Goal: Information Seeking & Learning: Learn about a topic

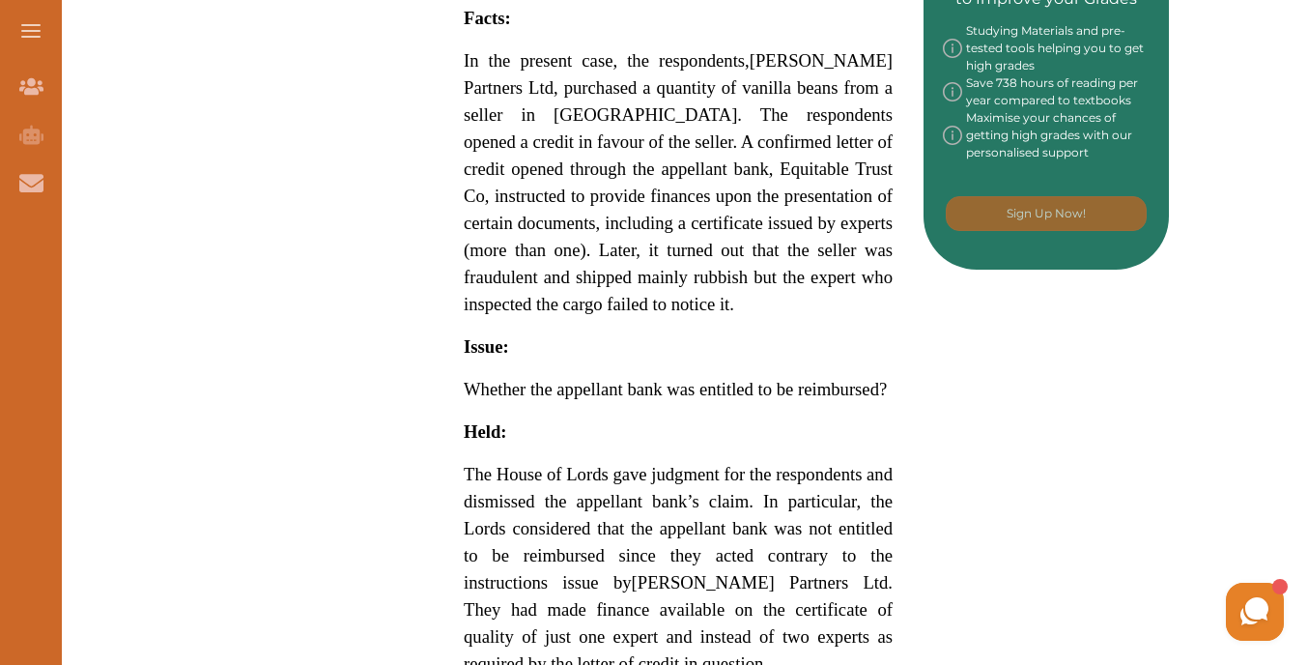
scroll to position [1657, 0]
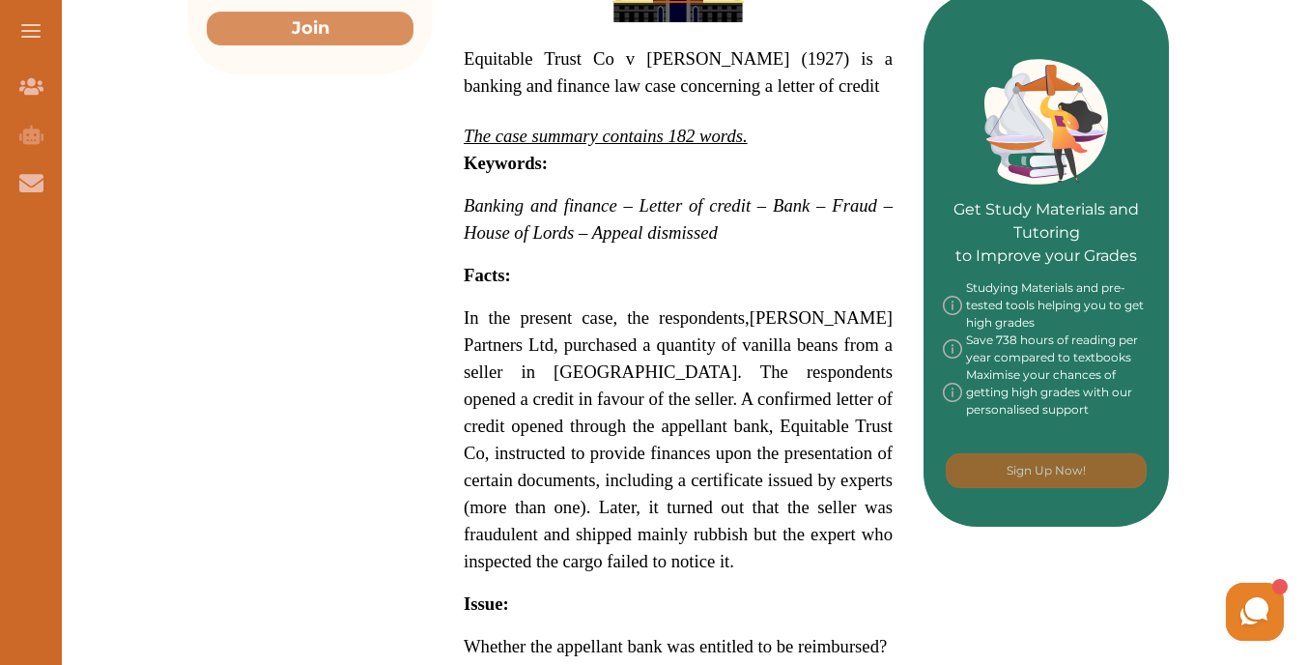
scroll to position [761, 0]
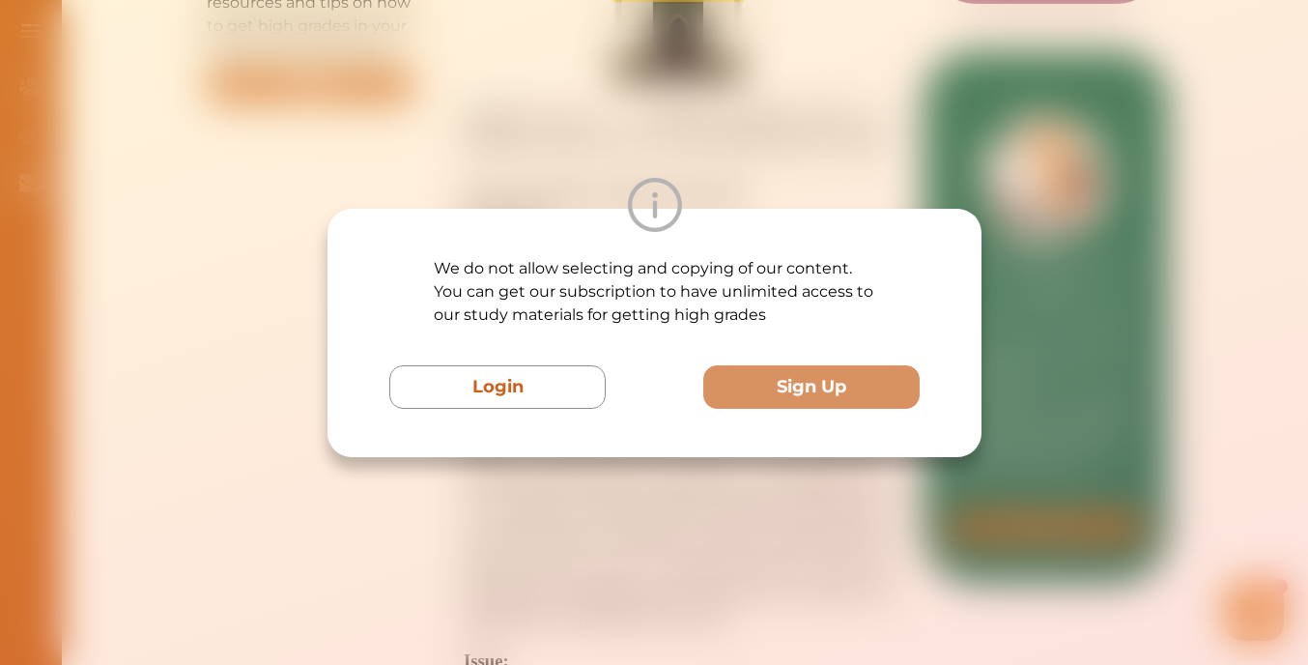
drag, startPoint x: 737, startPoint y: 215, endPoint x: 761, endPoint y: 147, distance: 72.7
click at [764, 151] on div "We do not allow selecting and copying of our content. You can get our subscript…" at bounding box center [654, 332] width 1308 height 665
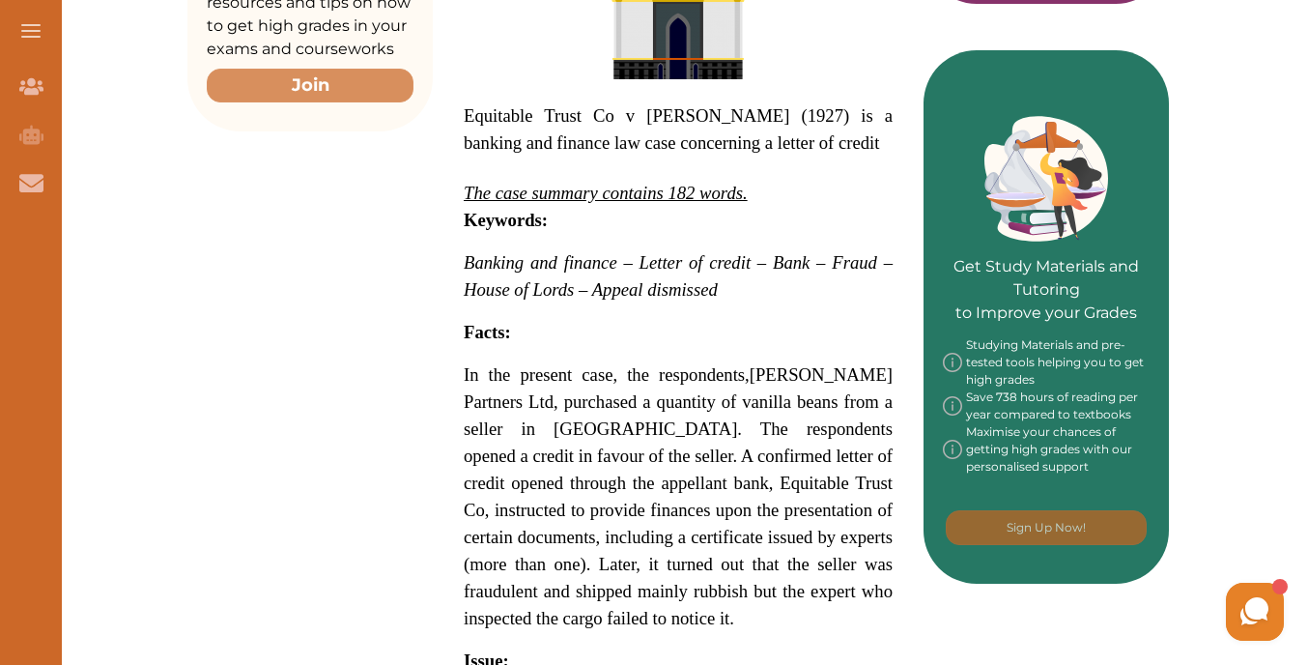
click at [815, 631] on p "In the present case, the respondents, Dawson Partners Ltd, purchased a quantity…" at bounding box center [678, 496] width 429 height 271
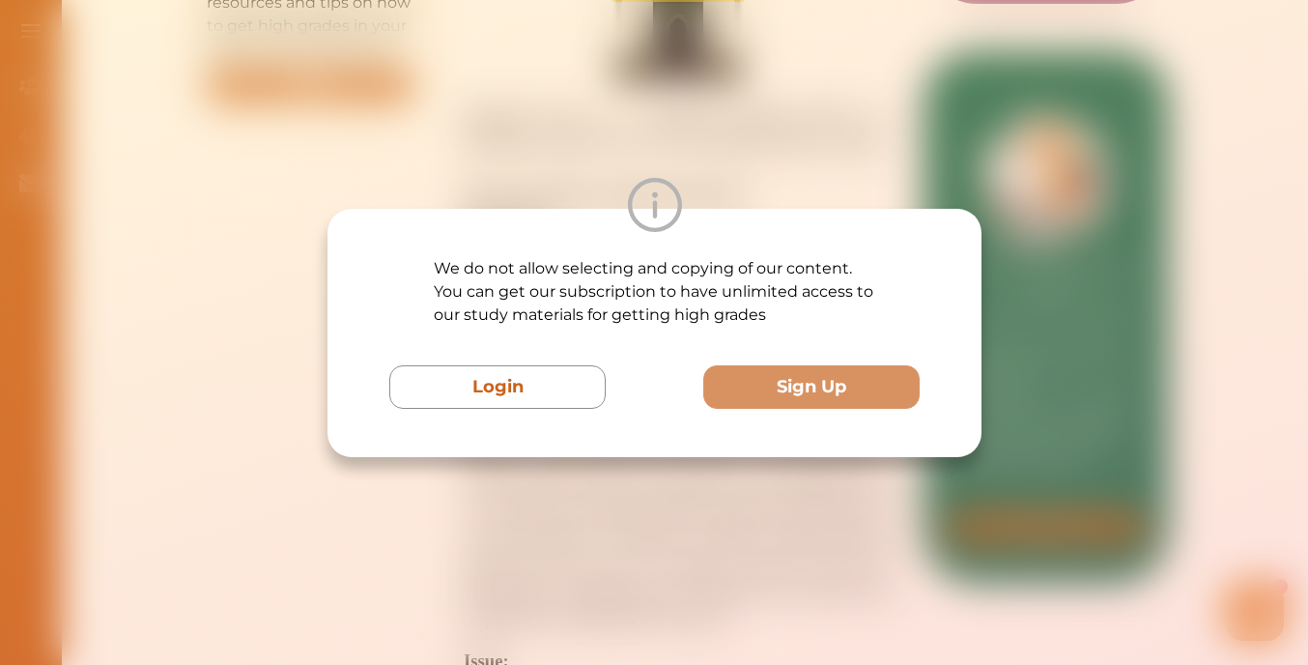
click at [998, 184] on div "We do not allow selecting and copying of our content. You can get our subscript…" at bounding box center [654, 332] width 1308 height 665
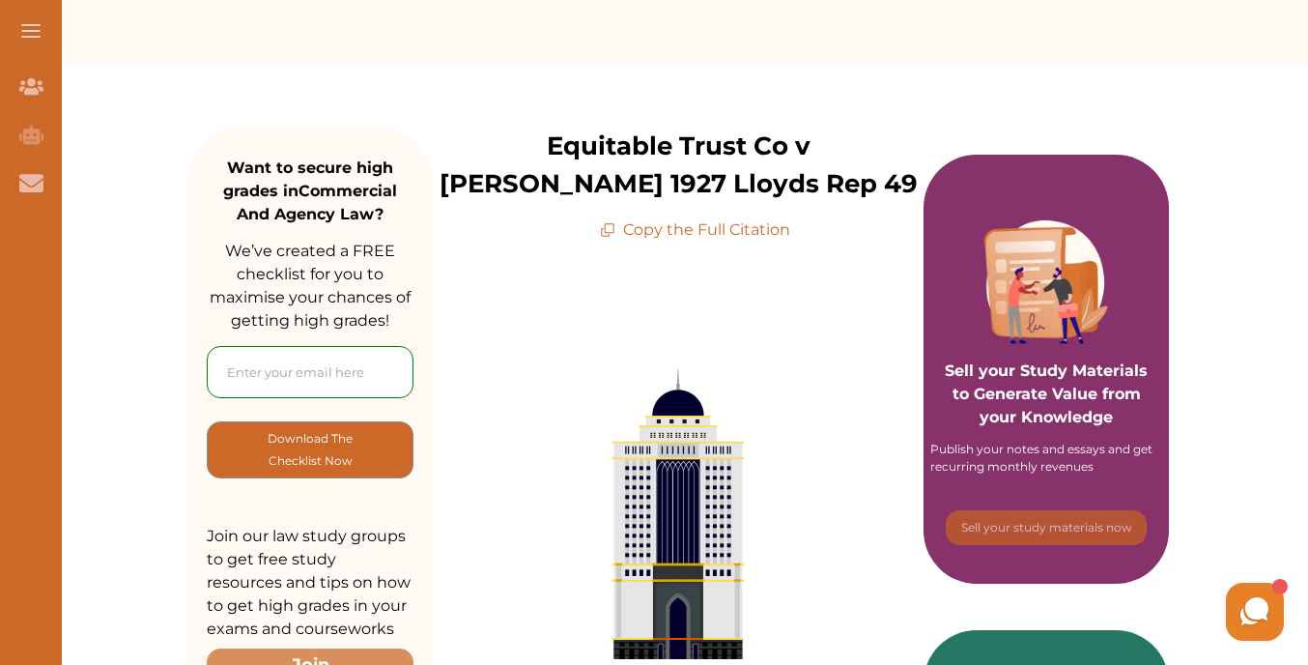
scroll to position [0, 0]
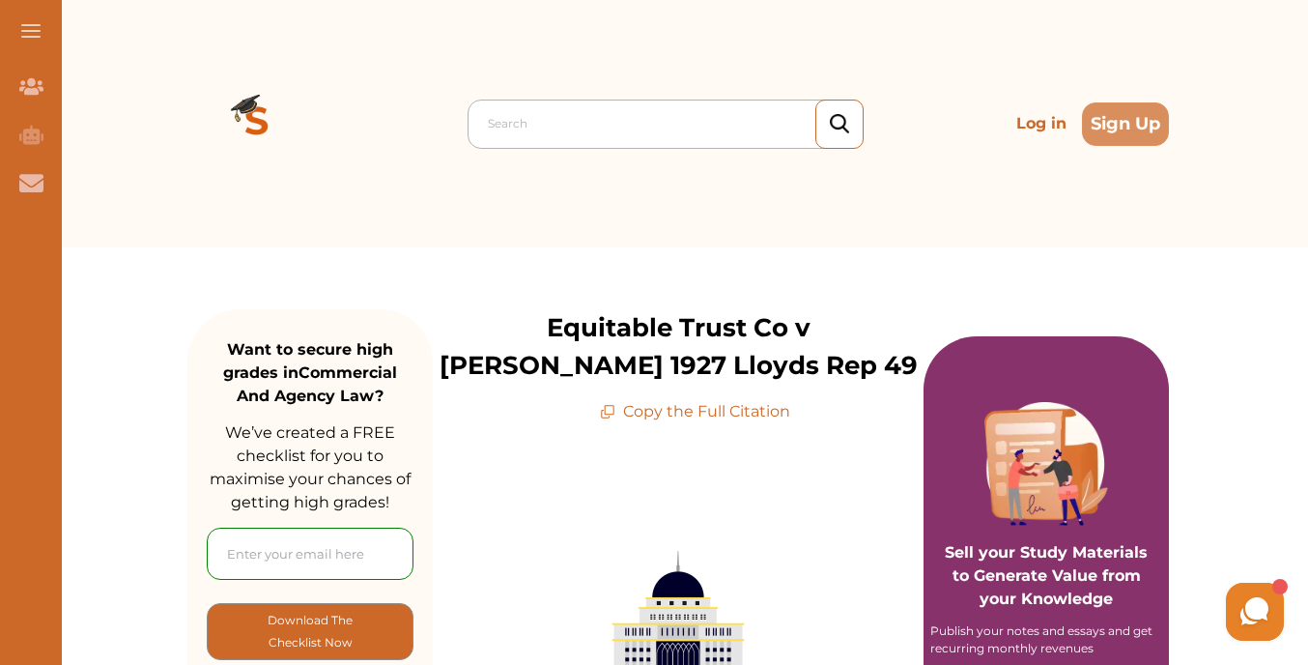
click at [635, 145] on div "Search" at bounding box center [666, 124] width 396 height 49
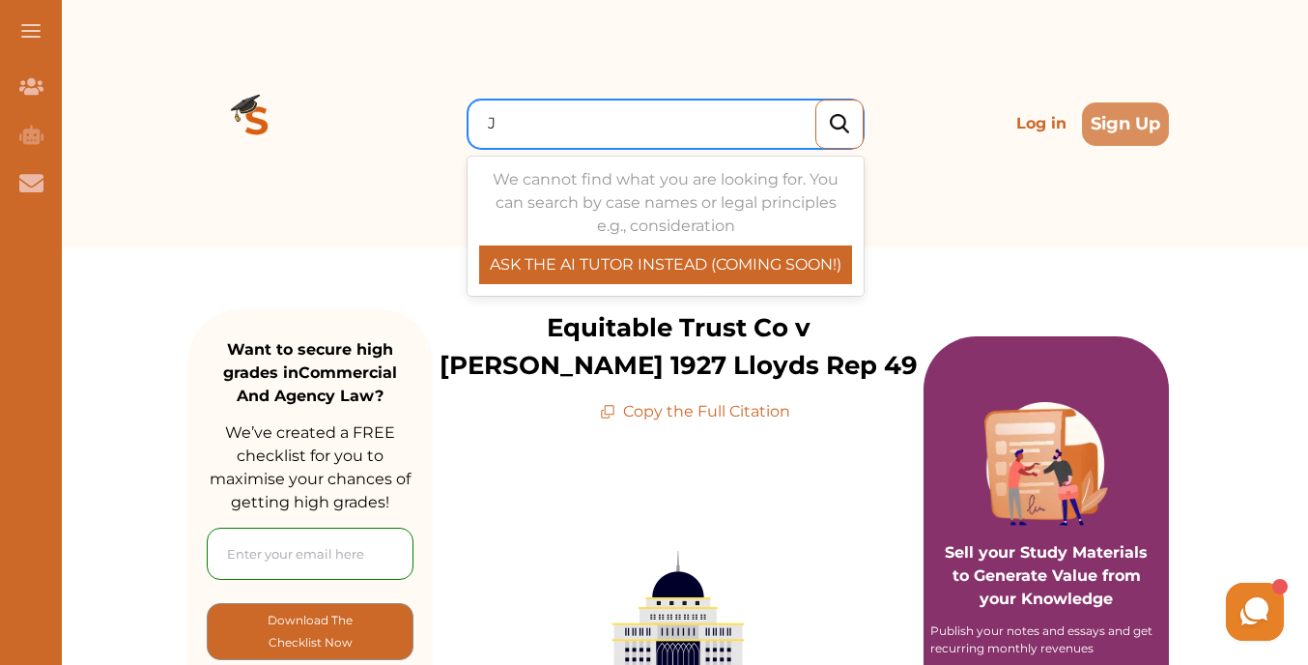
type input "JH"
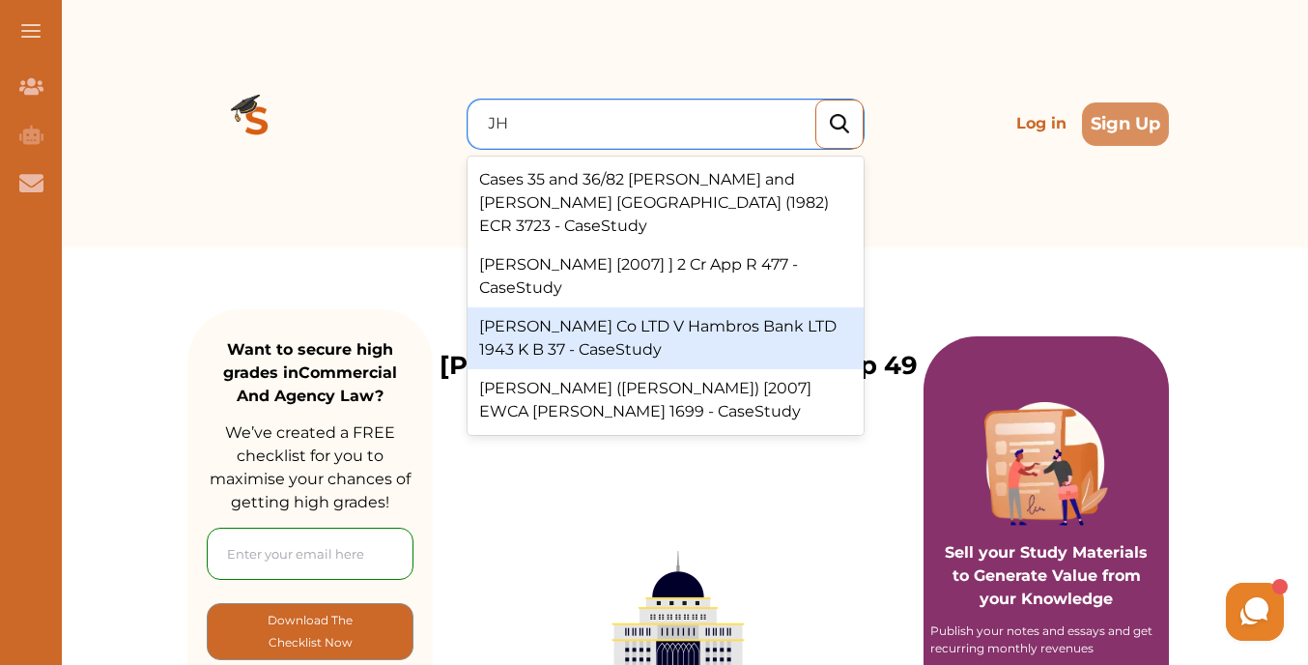
click at [676, 307] on div "JH Rayner Co LTD V Hambros Bank LTD 1943 K B 37 - CaseStudy" at bounding box center [666, 338] width 396 height 62
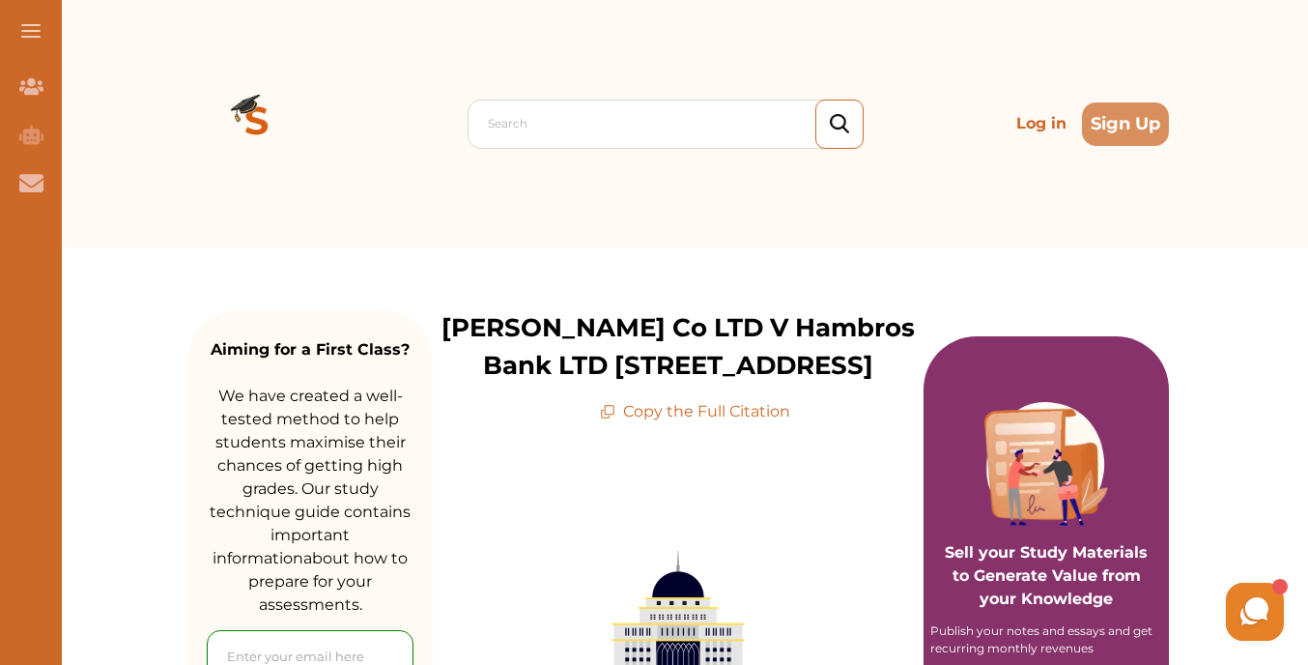
click at [24, 22] on button at bounding box center [31, 31] width 62 height 62
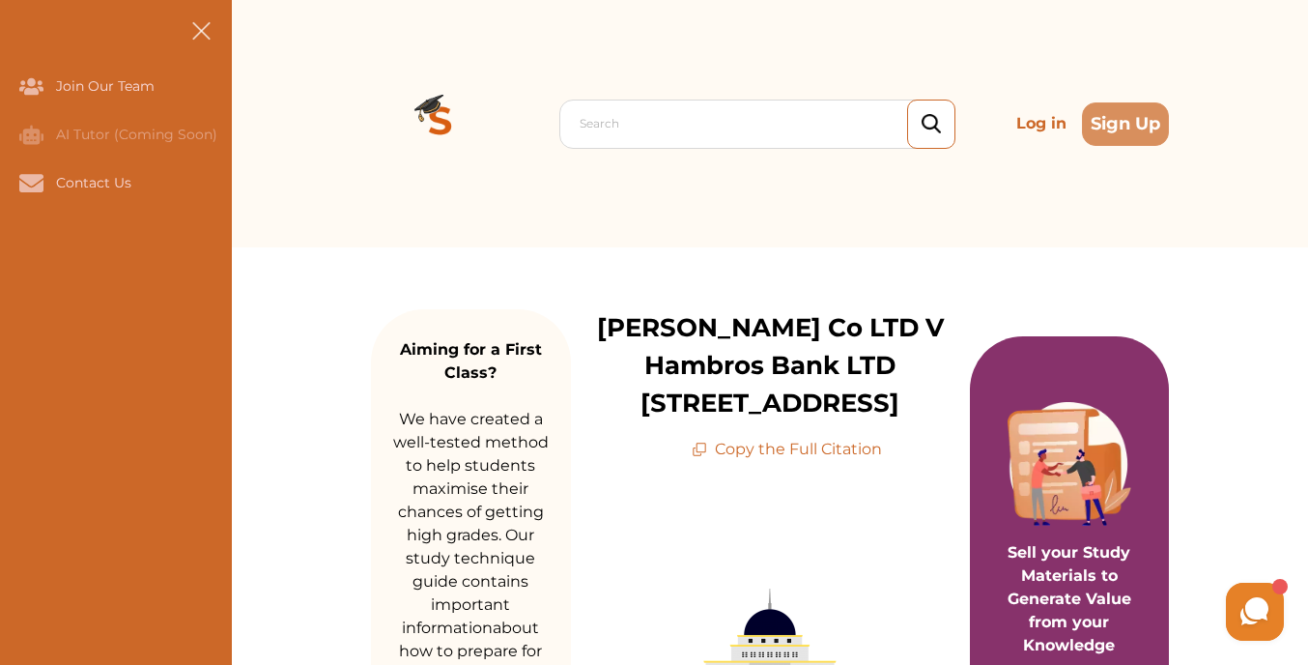
click at [24, 23] on nav "Join Our Team AI Tutor (Coming Soon) Contact Us" at bounding box center [116, 332] width 232 height 665
click at [197, 28] on span at bounding box center [200, 30] width 18 height 18
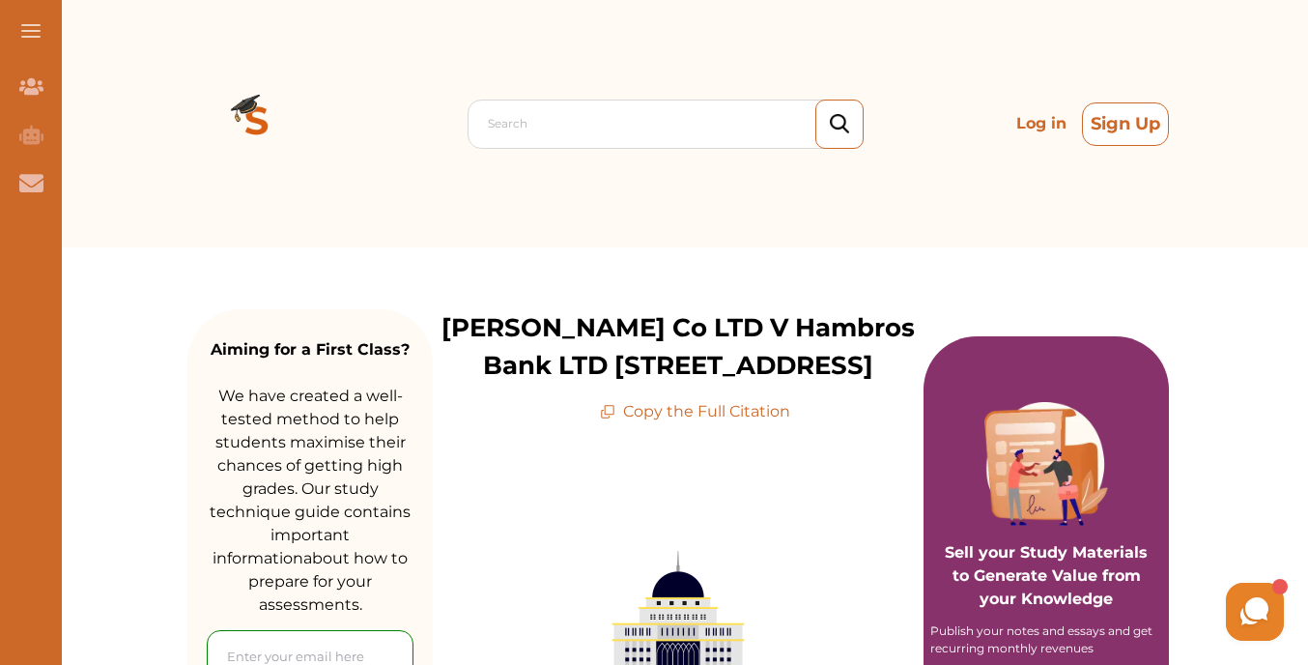
click at [1112, 122] on button "Sign Up" at bounding box center [1125, 123] width 87 height 43
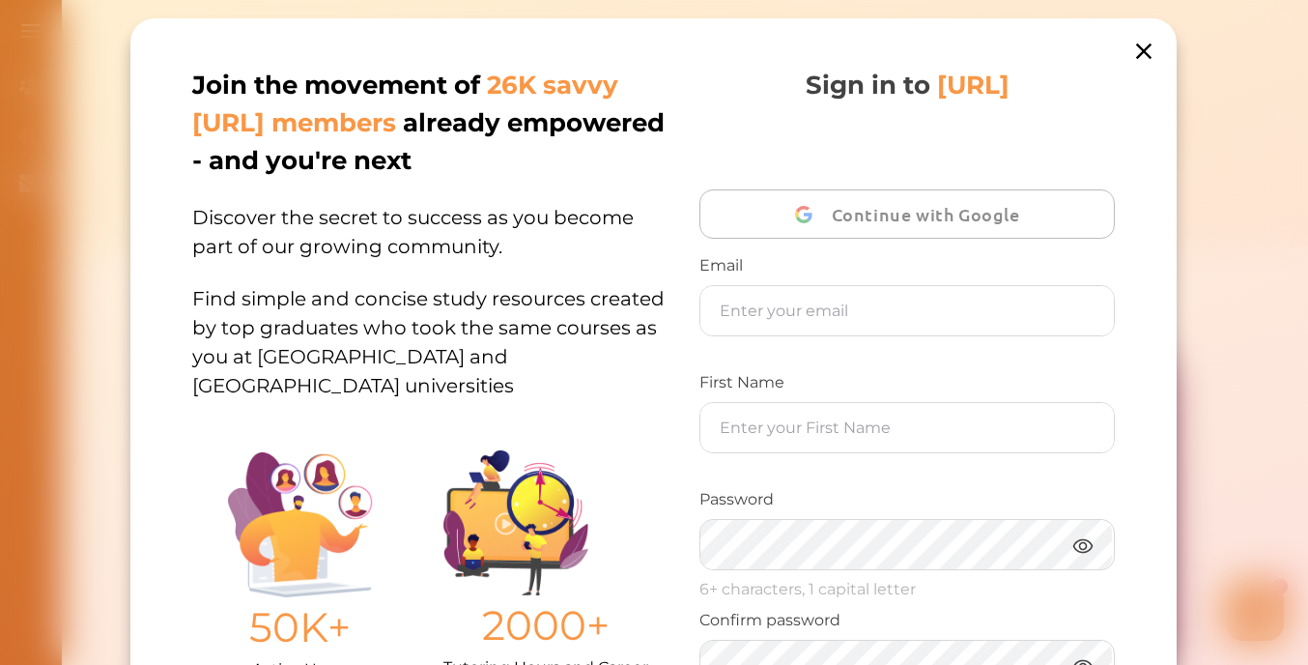
scroll to position [391, 0]
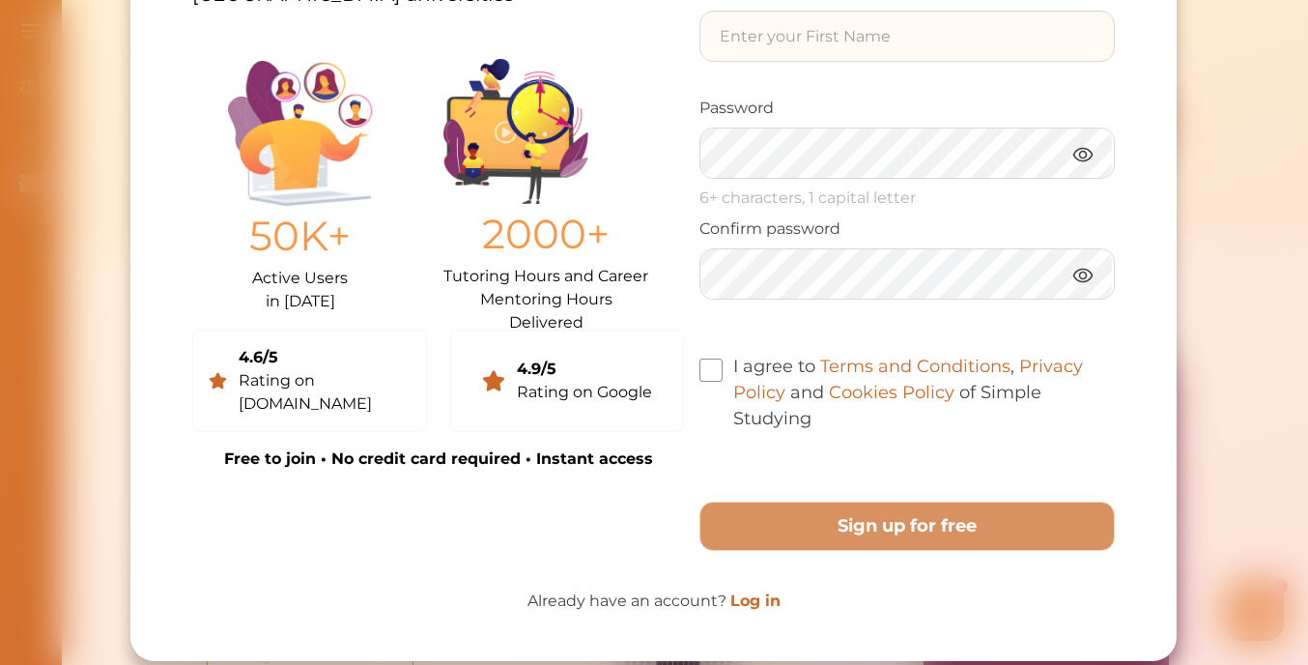
click at [823, 35] on input "text" at bounding box center [907, 36] width 414 height 49
type input "j"
type input "JUSTIE"
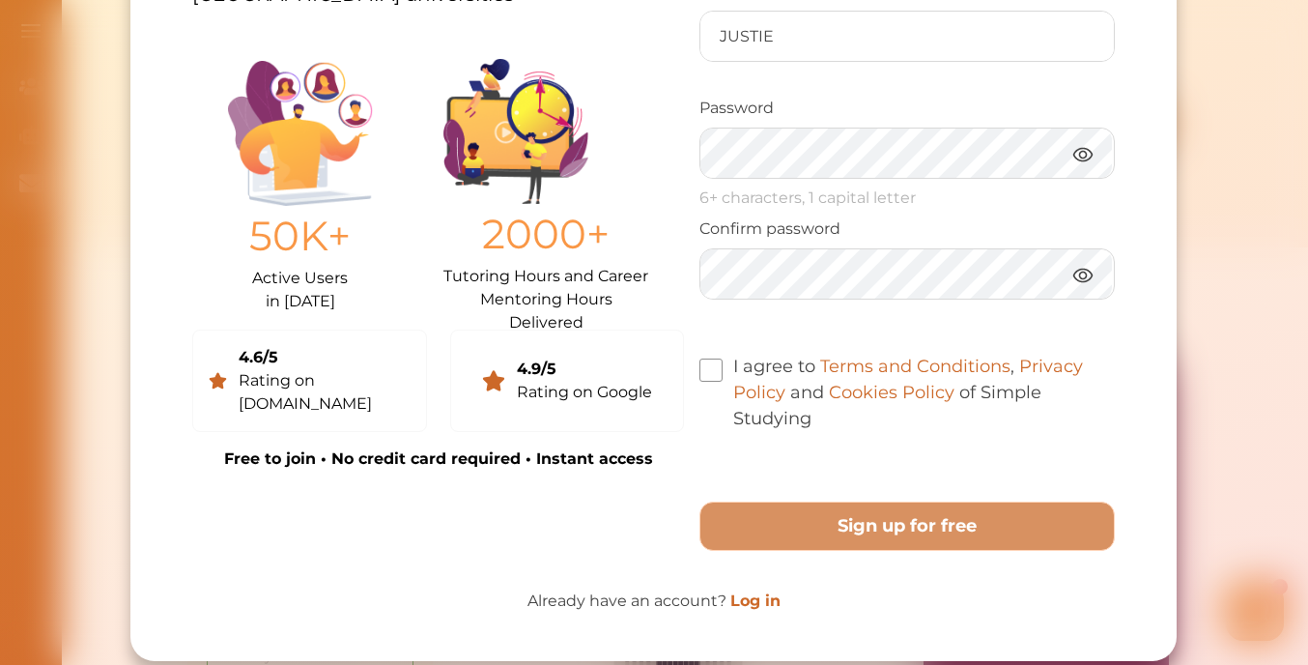
click at [1084, 153] on img at bounding box center [1083, 154] width 23 height 24
click at [1085, 274] on img at bounding box center [1083, 275] width 23 height 24
click at [726, 375] on label "I agree to Terms and Conditions , Privacy Policy and Cookies Policy of Simple S…" at bounding box center [907, 393] width 415 height 78
click at [812, 406] on input "I agree to Terms and Conditions , Privacy Policy and Cookies Policy of Simple S…" at bounding box center [812, 406] width 0 height 0
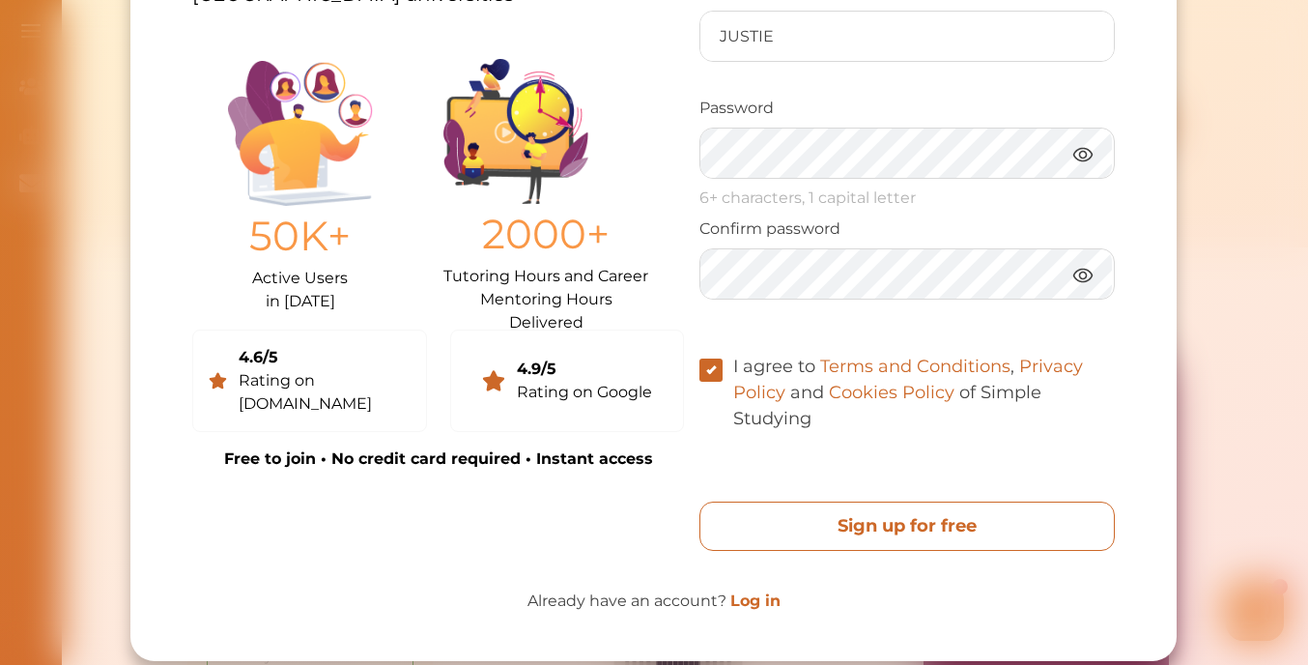
click at [880, 522] on free "Sign up for free" at bounding box center [907, 525] width 415 height 49
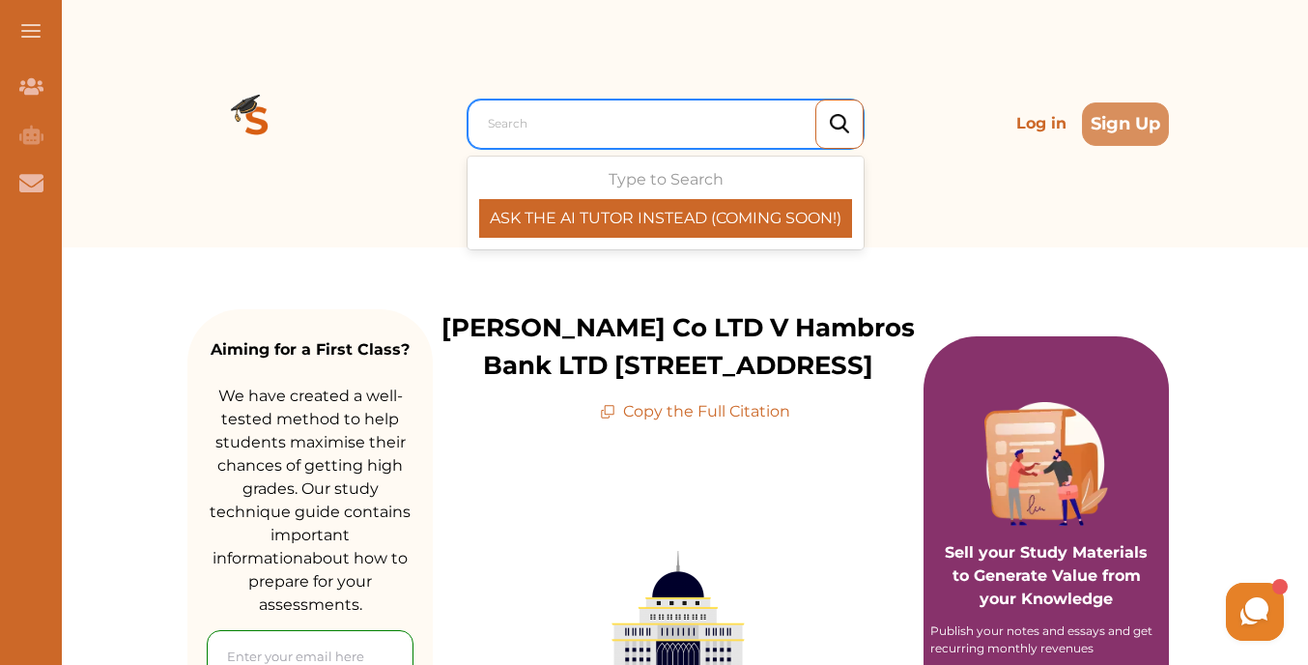
click at [551, 124] on div at bounding box center [670, 123] width 365 height 27
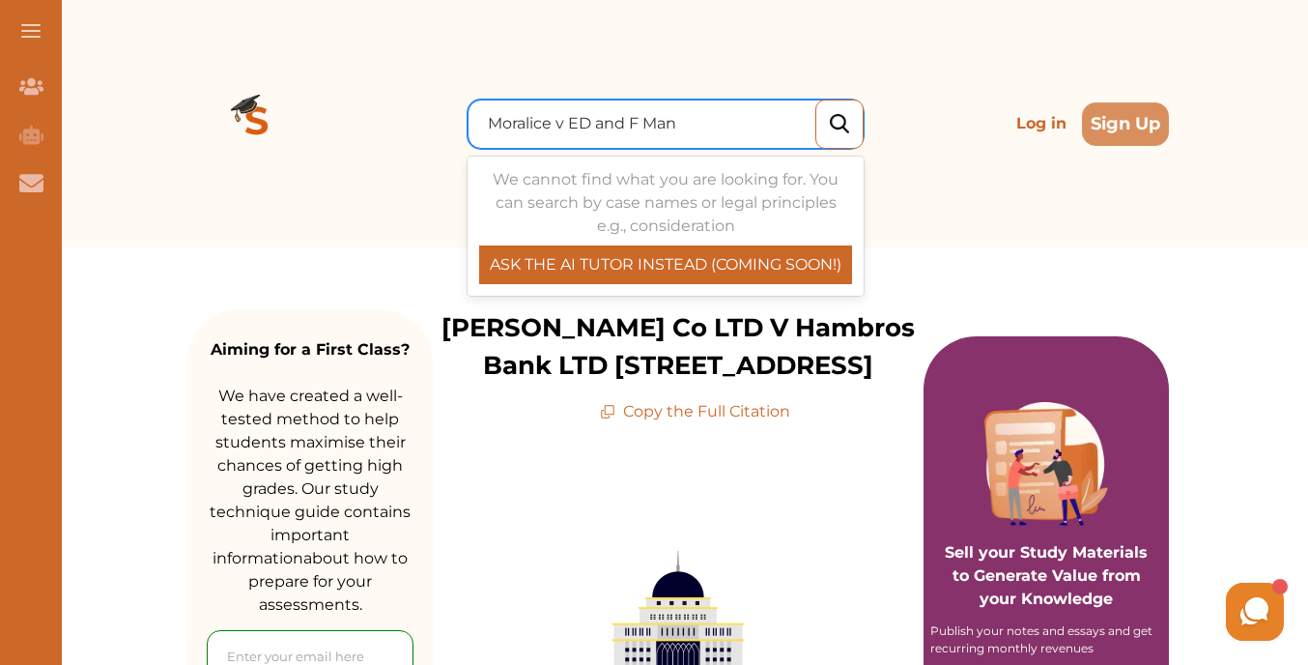
type input "Moralice v ED and F Man"
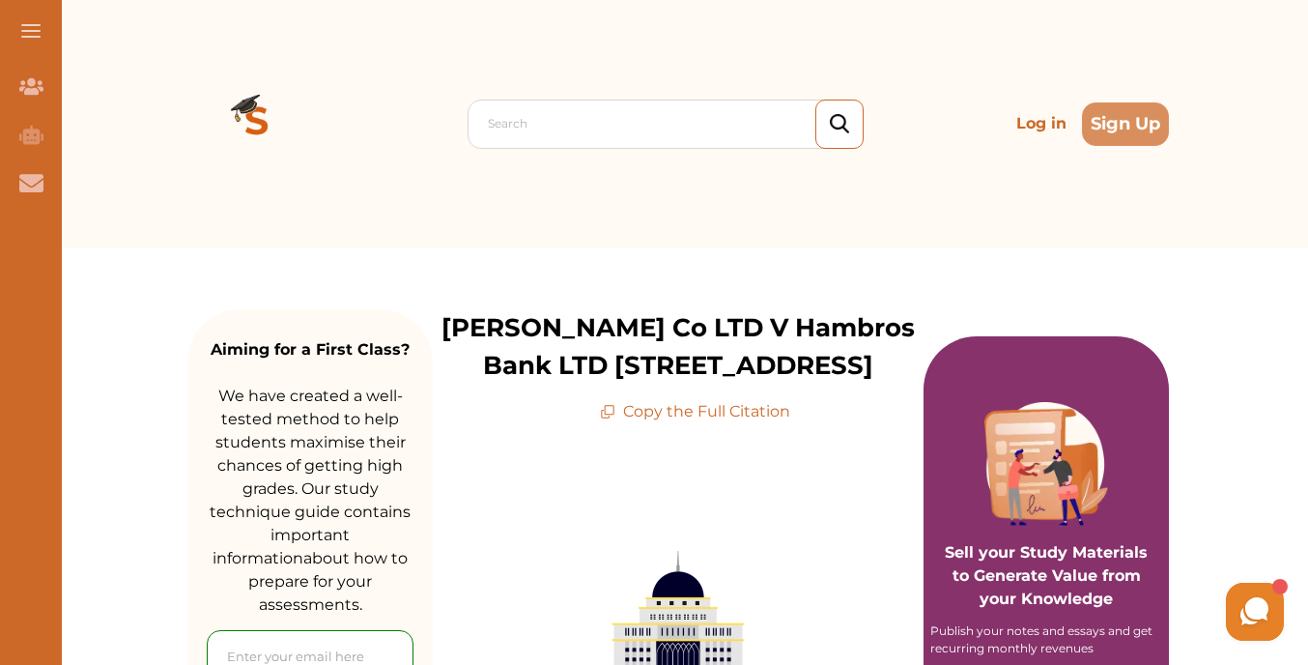
click at [822, 115] on div at bounding box center [839, 124] width 48 height 49
click at [832, 117] on img at bounding box center [839, 124] width 19 height 20
click at [641, 124] on div at bounding box center [670, 123] width 365 height 27
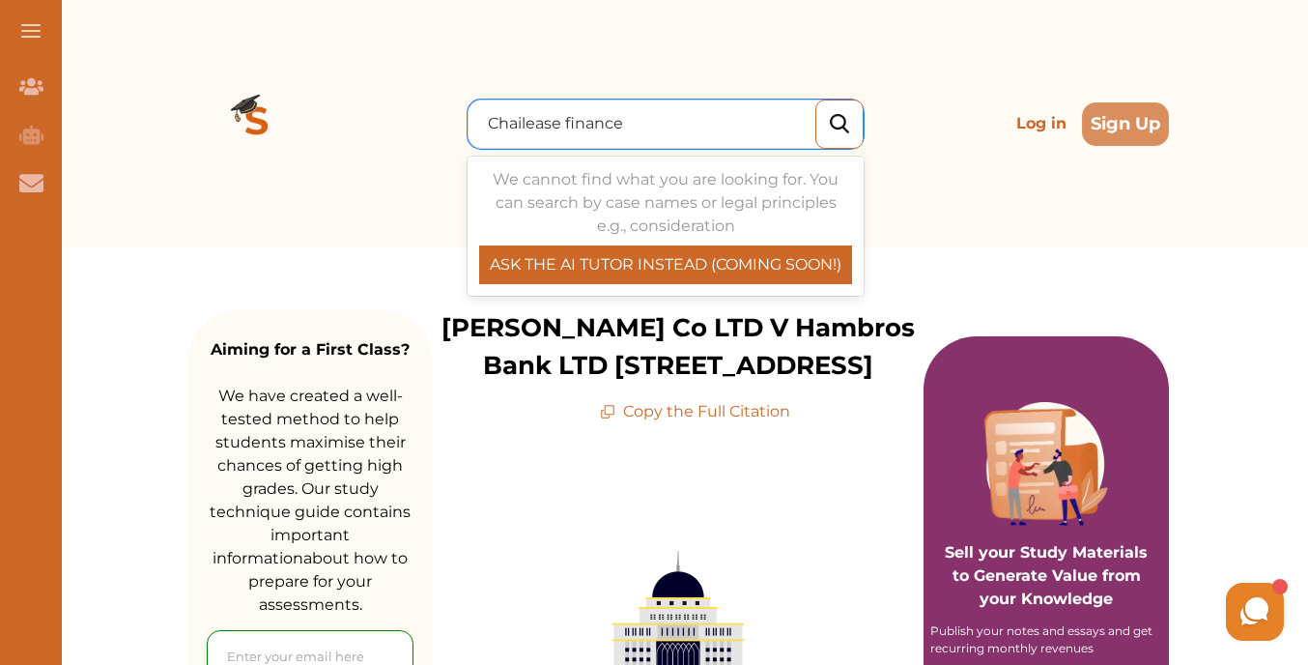
type input "Chailease finance"
click at [830, 117] on img at bounding box center [839, 124] width 19 height 20
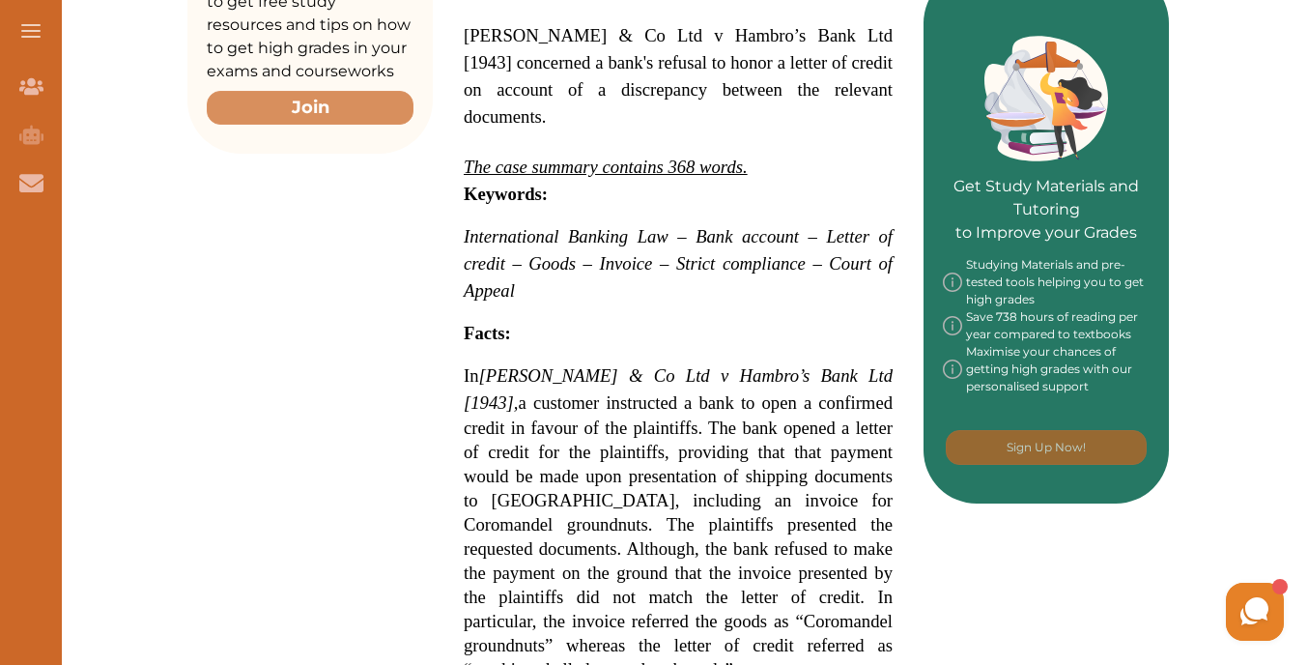
scroll to position [870, 0]
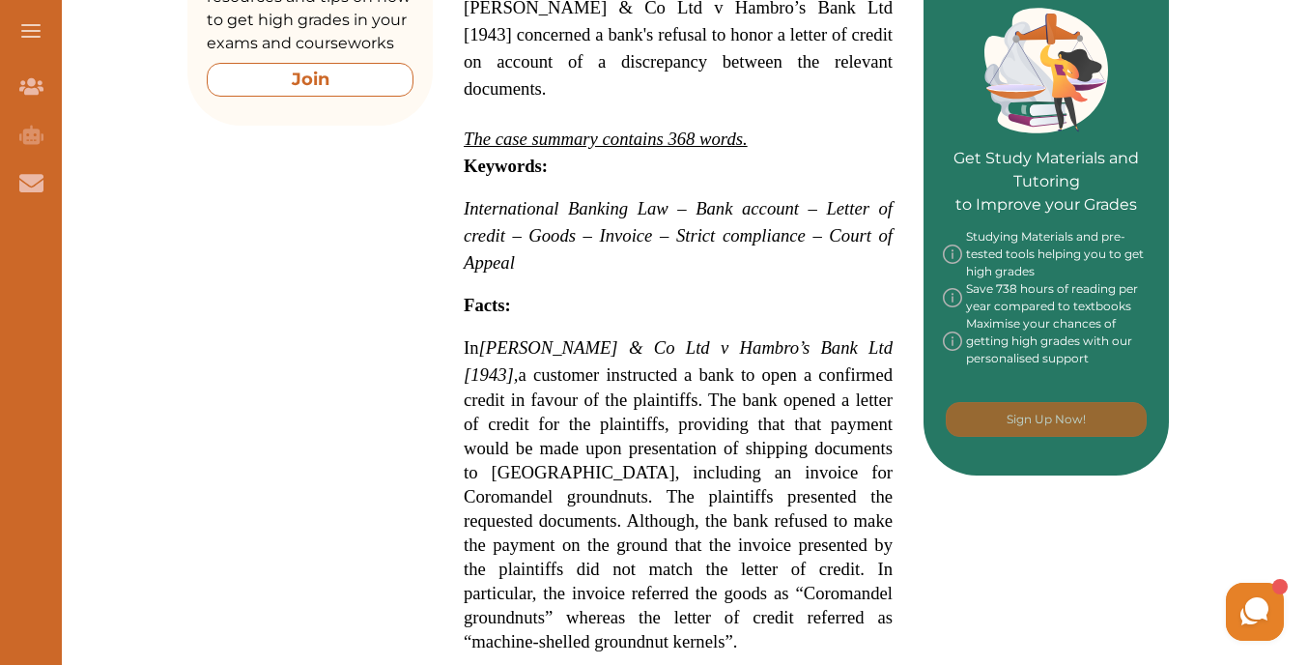
click at [298, 77] on button "Join" at bounding box center [310, 80] width 207 height 34
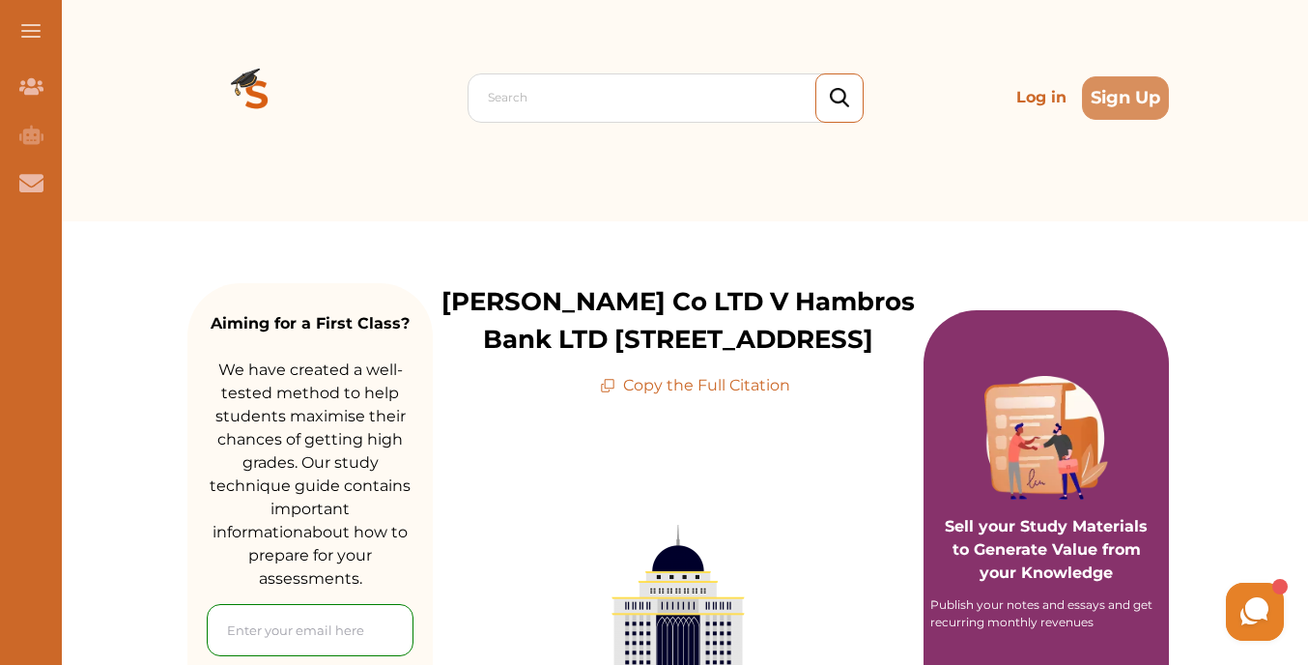
scroll to position [0, 0]
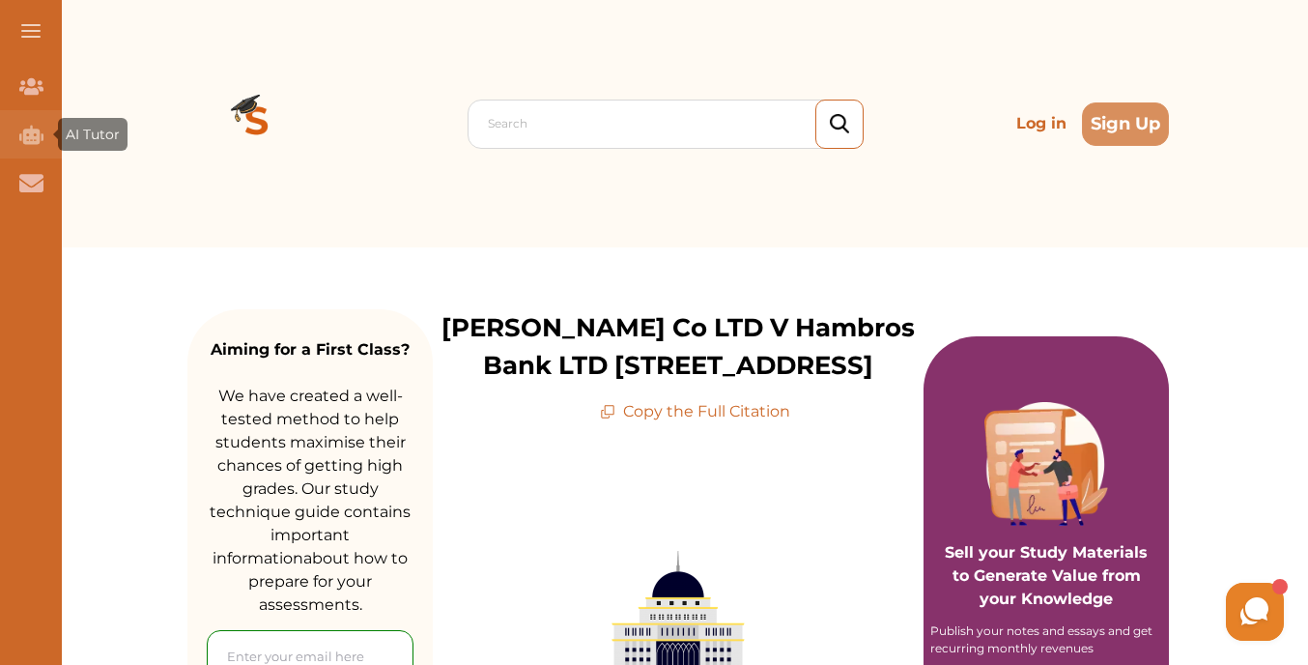
click at [58, 130] on div "AI Tutor" at bounding box center [93, 134] width 70 height 33
click at [44, 130] on div "AI Tutor (Coming Soon)" at bounding box center [31, 134] width 62 height 48
click at [36, 136] on icon "AI Tutor (Coming Soon)" at bounding box center [31, 134] width 24 height 19
click at [44, 143] on div "AI Tutor (Coming Soon)" at bounding box center [31, 134] width 62 height 48
click at [84, 139] on span "AI Tutor" at bounding box center [93, 134] width 54 height 17
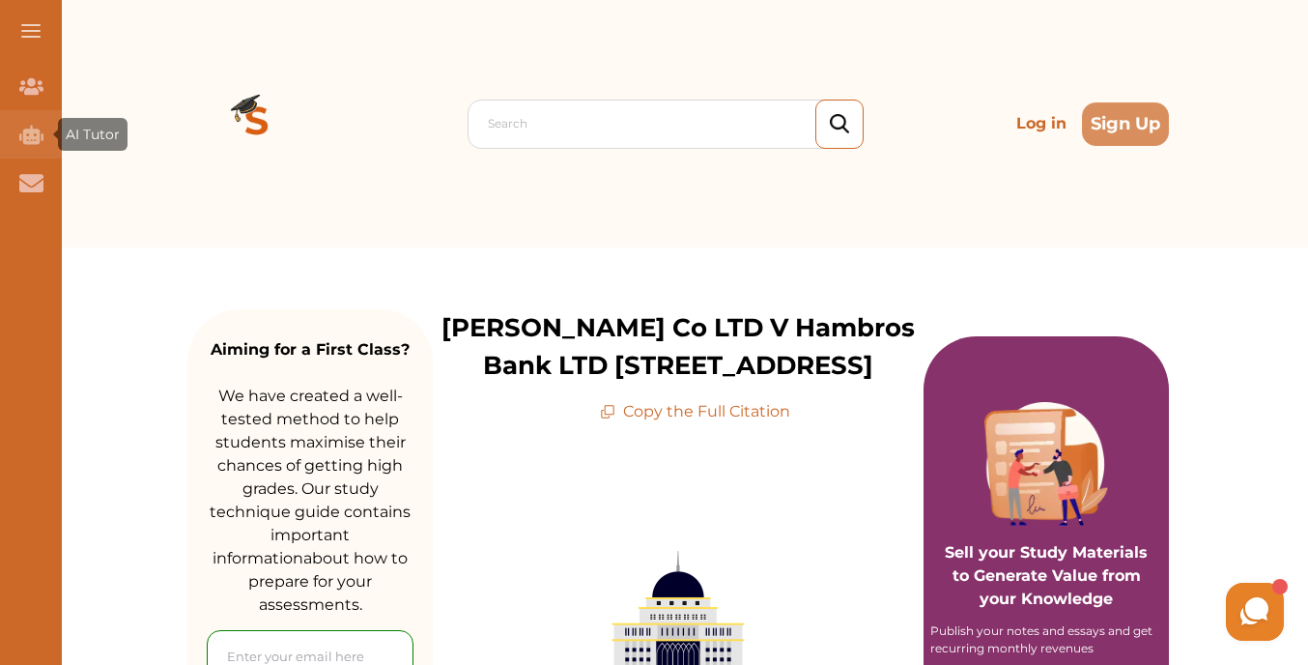
click at [16, 127] on div "AI Tutor (Coming Soon)" at bounding box center [31, 134] width 62 height 48
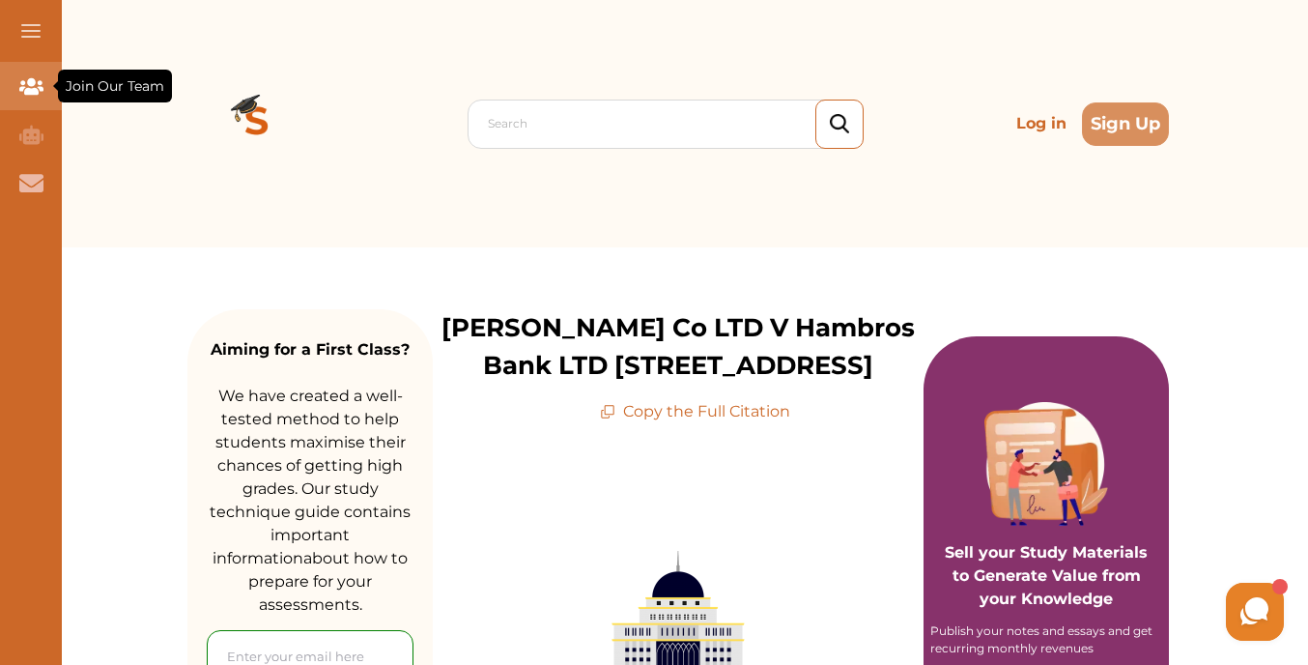
click at [33, 75] on icon "Join Our Team" at bounding box center [31, 86] width 24 height 24
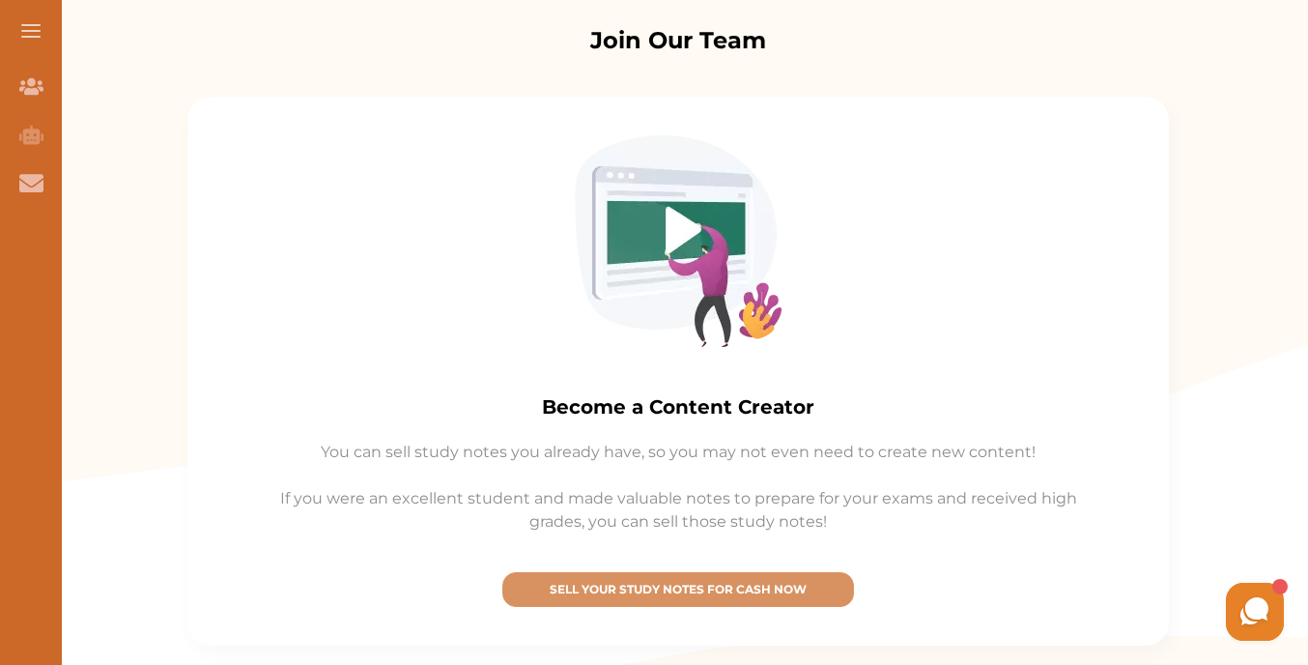
scroll to position [290, 0]
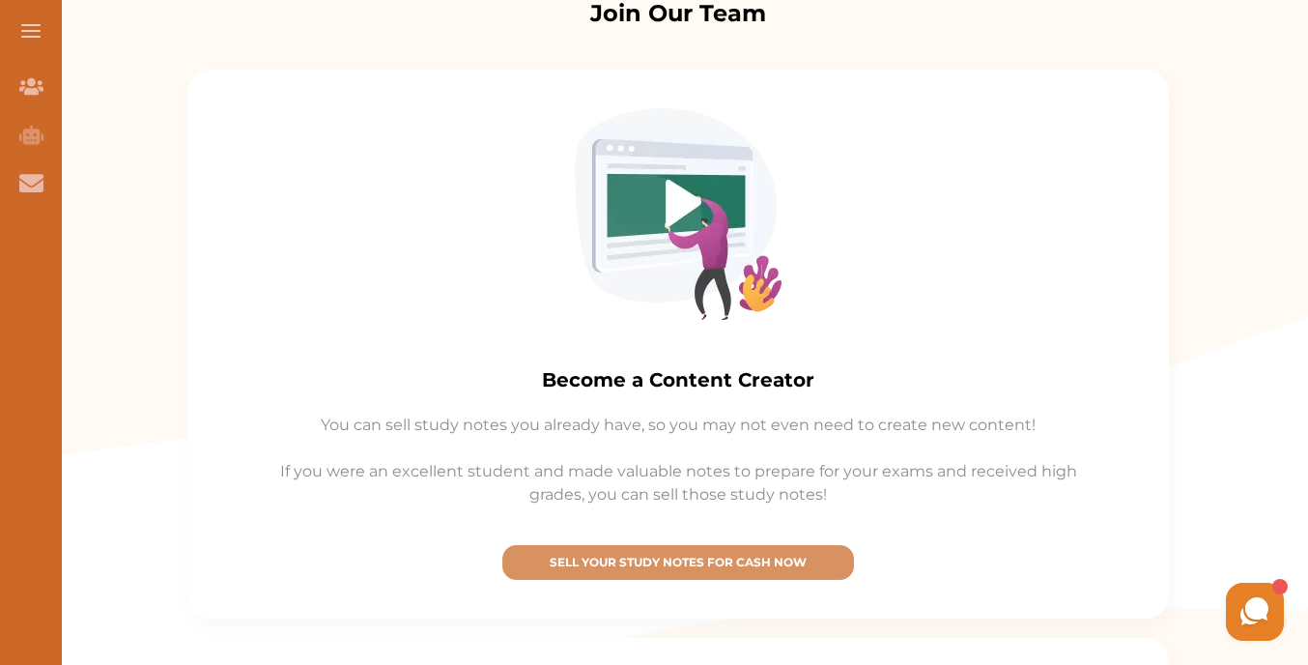
click at [686, 208] on img at bounding box center [678, 214] width 207 height 212
click at [37, 10] on button at bounding box center [31, 31] width 62 height 62
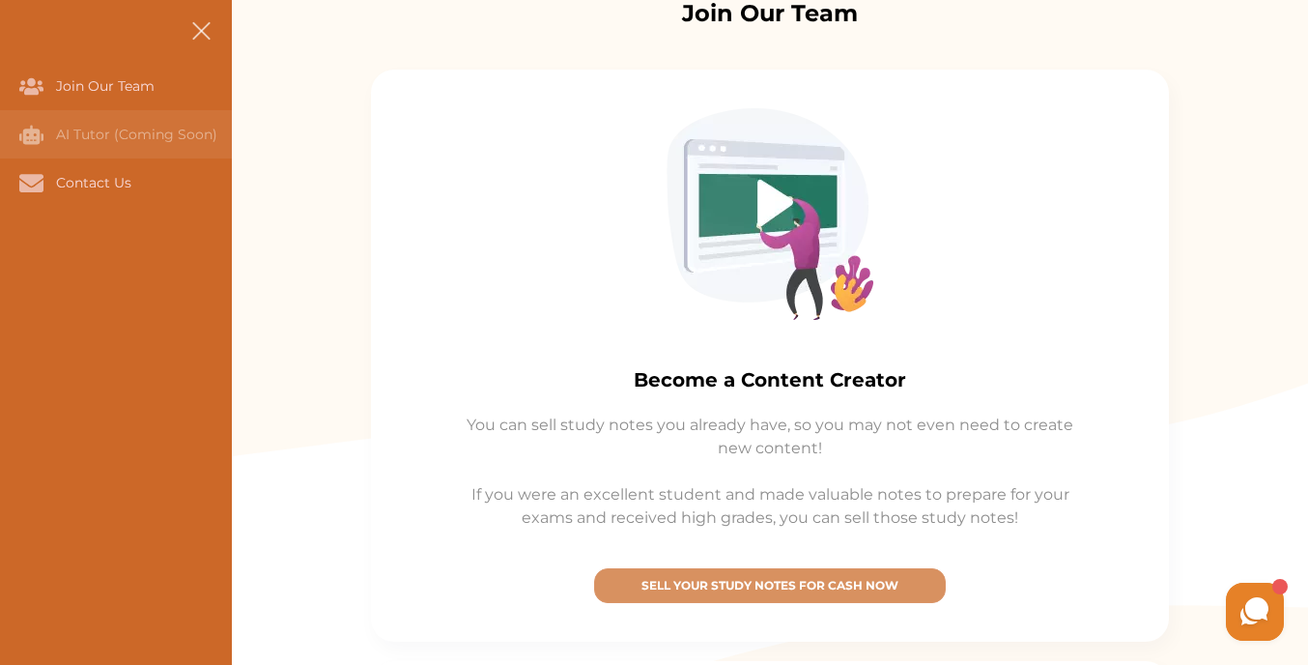
click at [0, 140] on div "AI Tutor (Coming Soon)" at bounding box center [0, 134] width 0 height 48
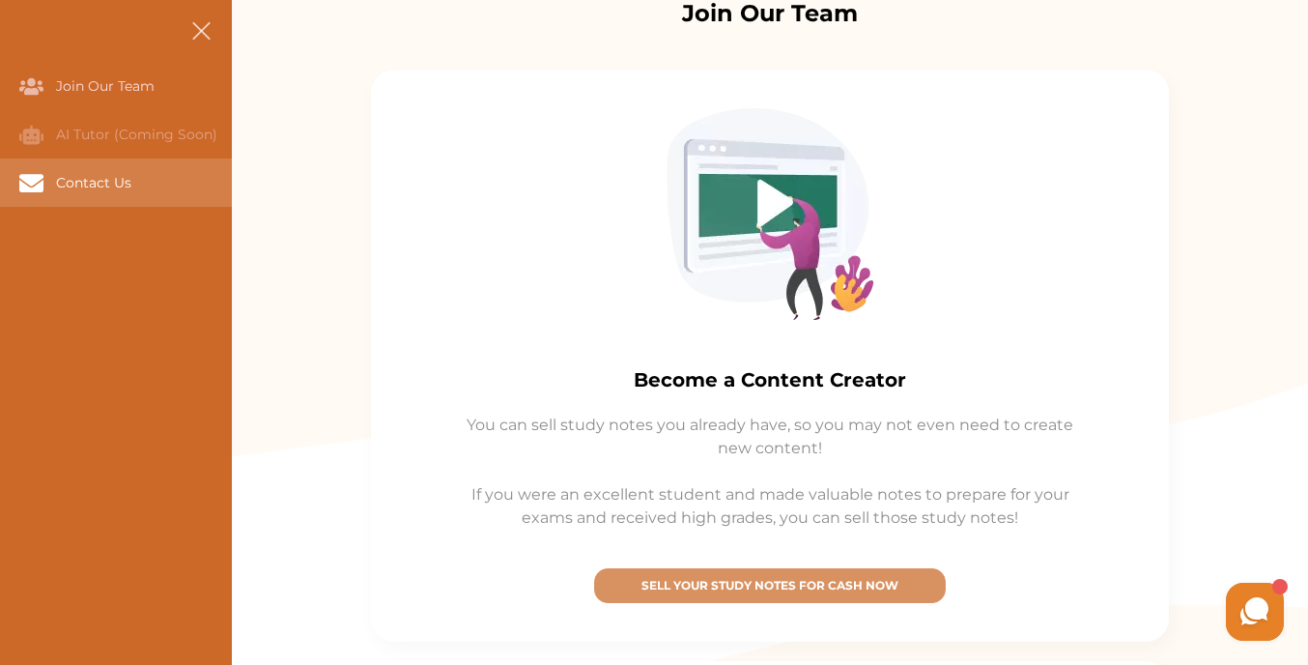
click at [78, 160] on div "Contact Us" at bounding box center [116, 182] width 232 height 48
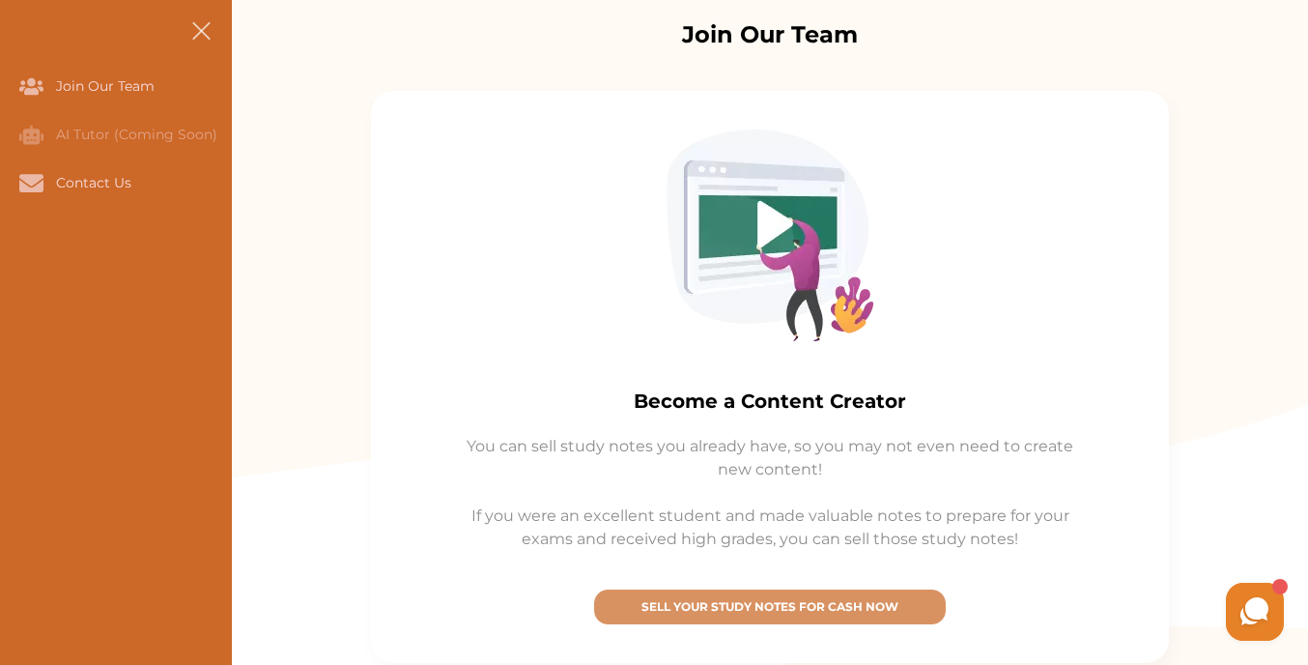
scroll to position [290, 0]
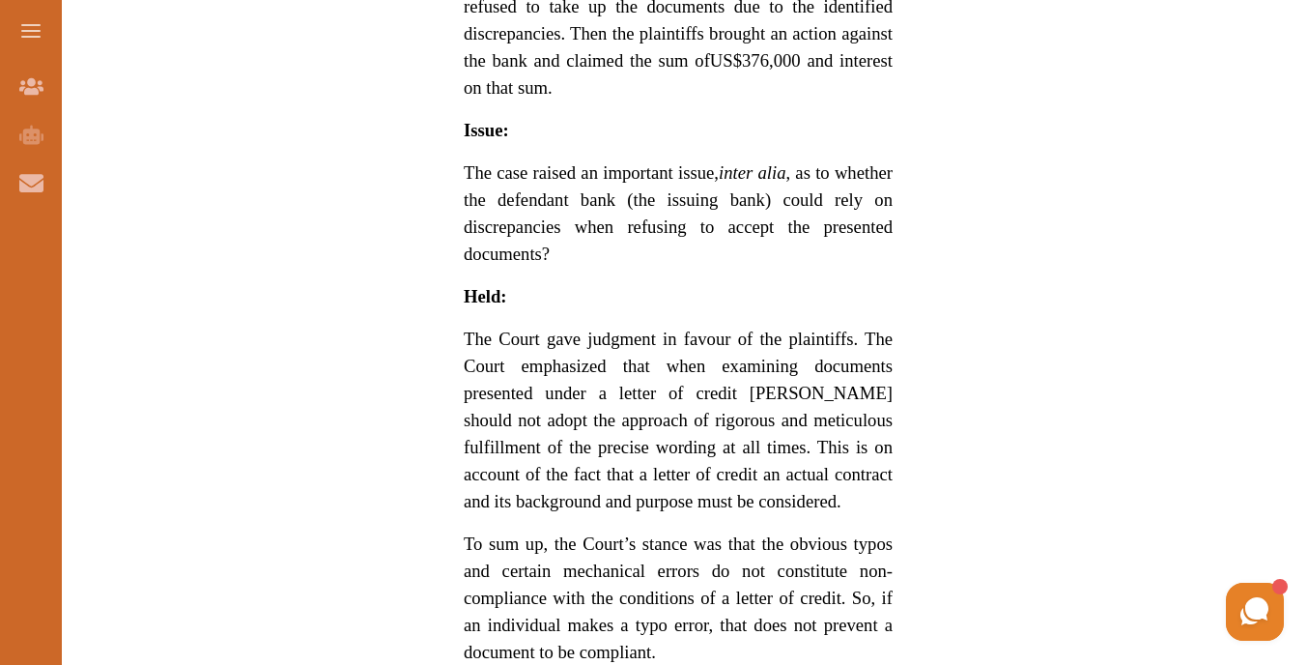
scroll to position [1814, 0]
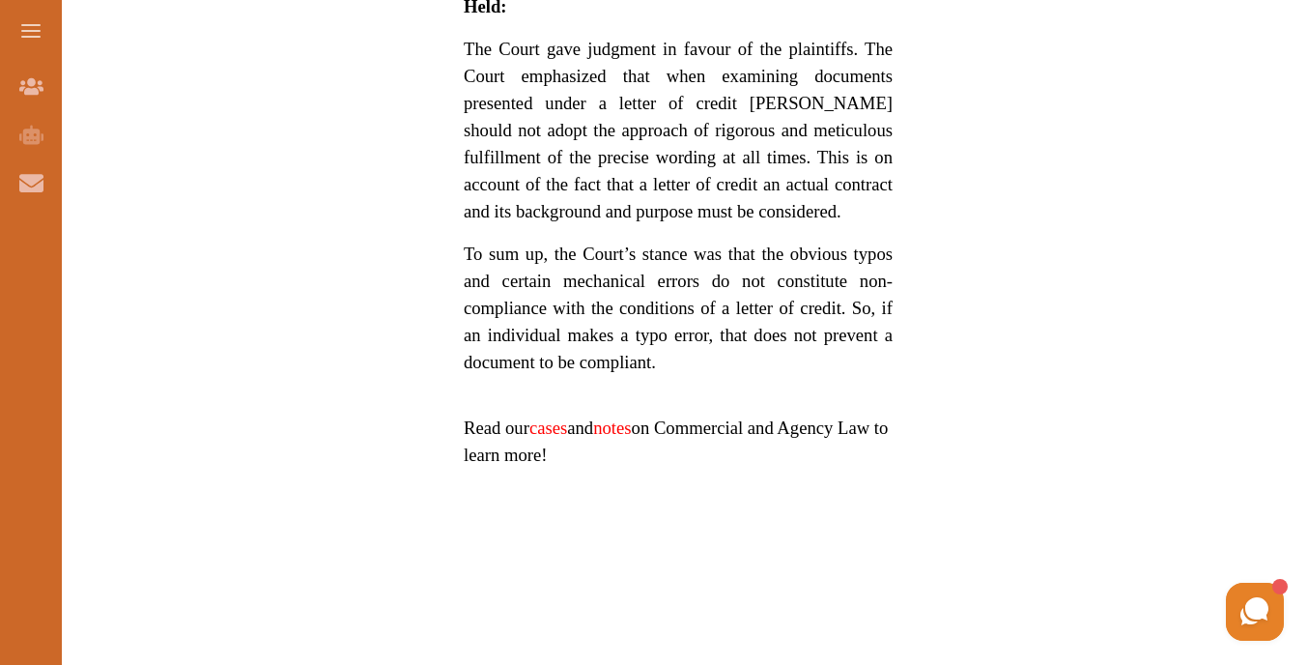
click at [631, 424] on link "notes" at bounding box center [612, 427] width 38 height 20
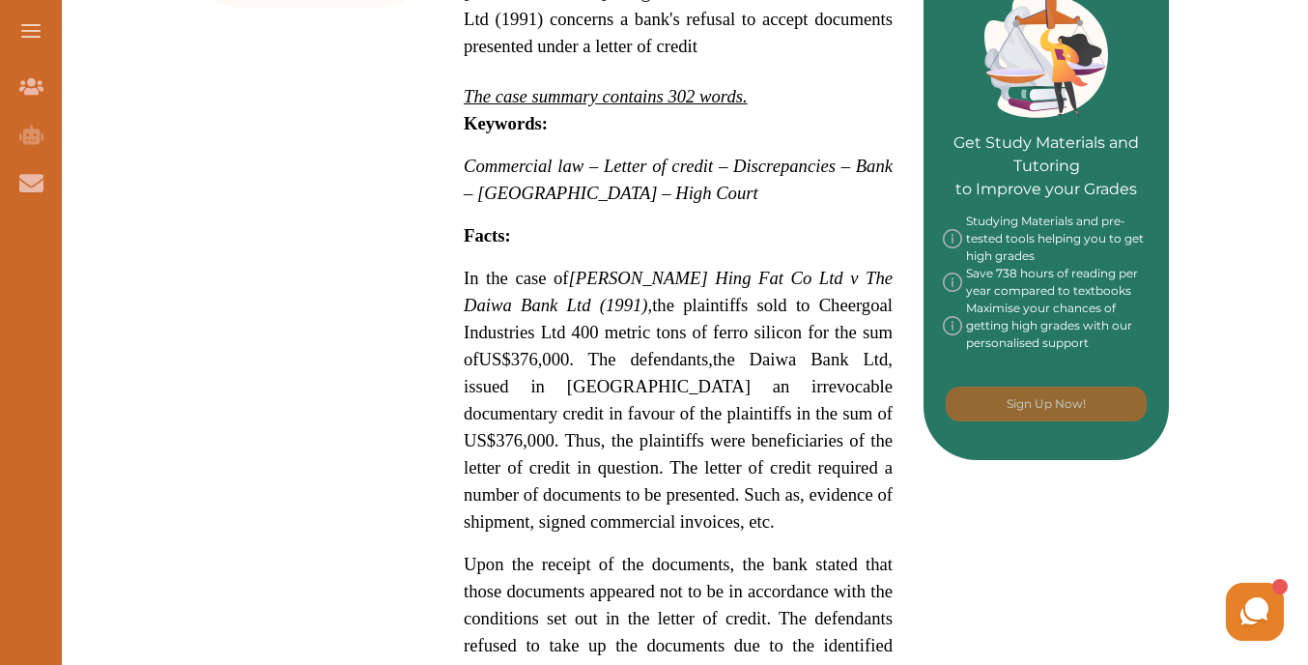
scroll to position [870, 0]
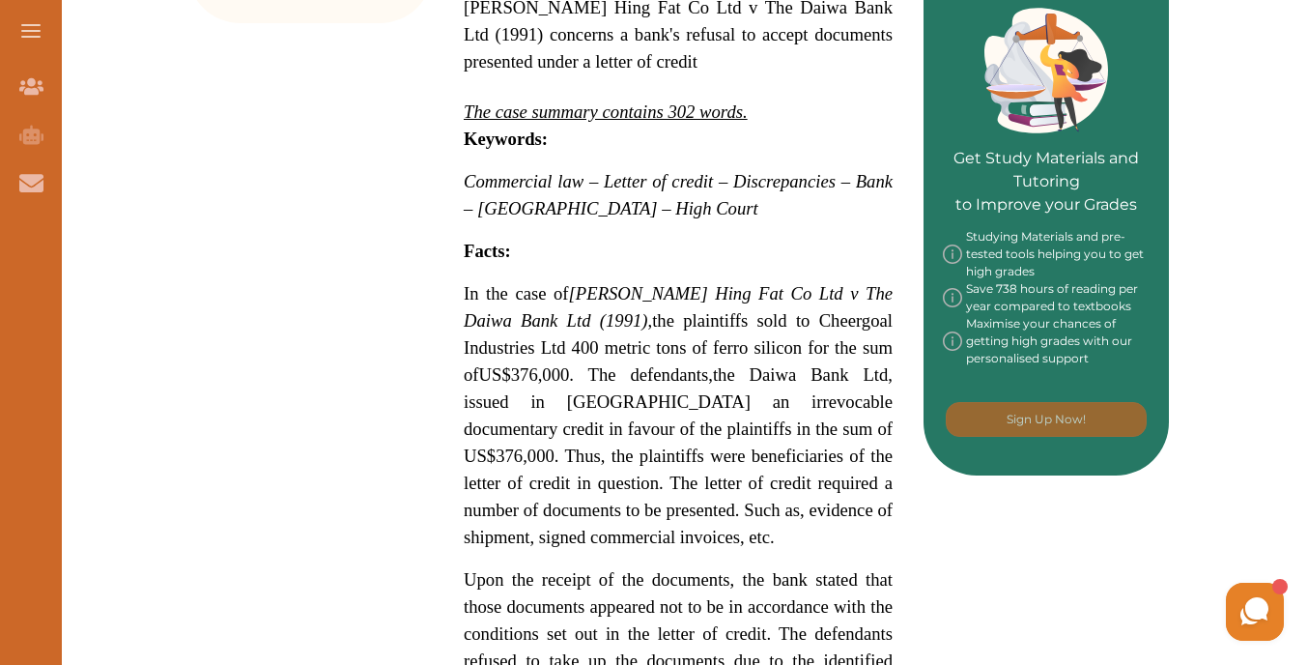
click at [1232, 599] on picture at bounding box center [1255, 612] width 58 height 58
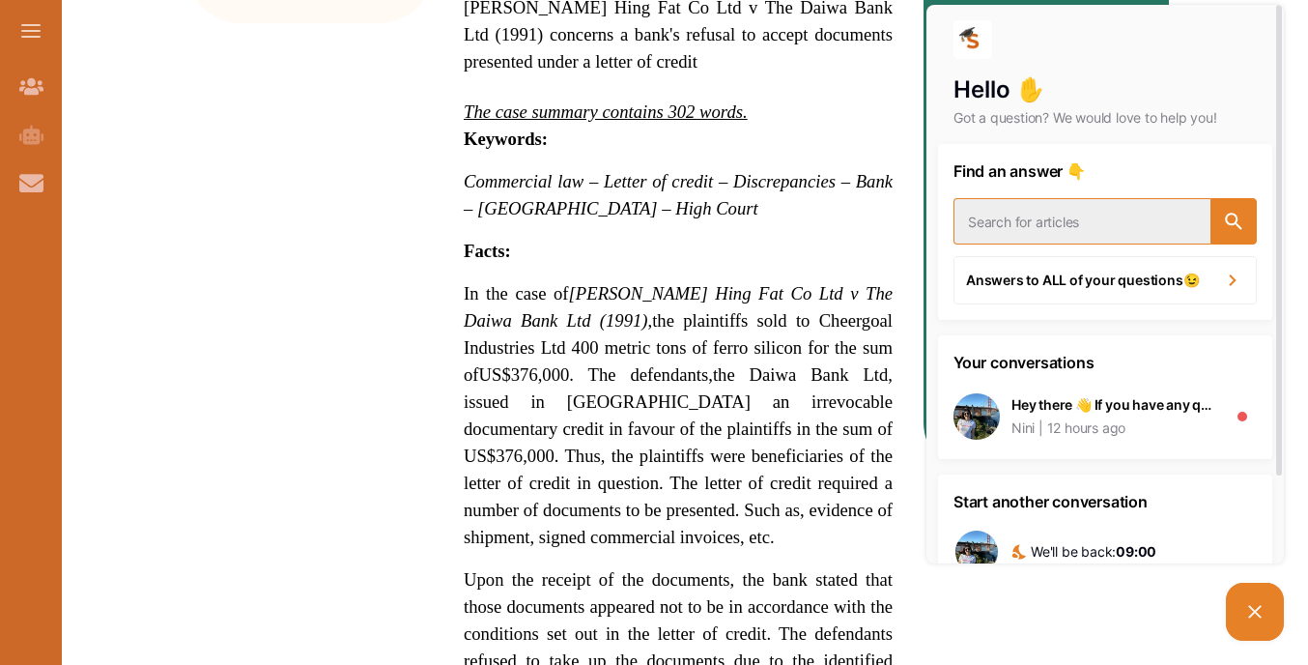
click at [1064, 221] on input "text" at bounding box center [1082, 221] width 257 height 46
click at [1134, 111] on p "Got a question? We would love to help you!" at bounding box center [1105, 117] width 303 height 19
click at [1141, 424] on div "Nini 12 hours ago" at bounding box center [1114, 427] width 205 height 19
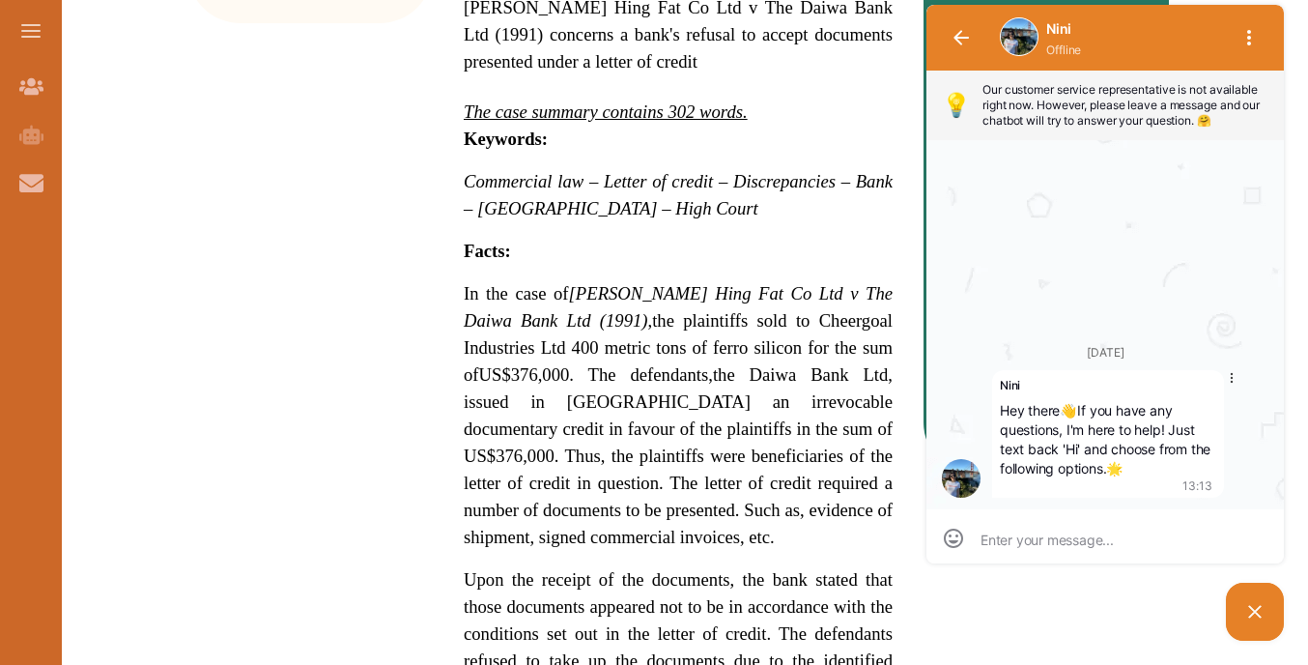
scroll to position [1, 0]
click at [811, 206] on p "Commercial law – Letter of credit – Discrepancies – Bank – [GEOGRAPHIC_DATA] – …" at bounding box center [678, 195] width 429 height 54
click at [1012, 208] on div "We do not allow selecting and copying of our content. You can get our subscript…" at bounding box center [654, 332] width 1308 height 665
click at [954, 32] on icon "button" at bounding box center [961, 37] width 15 height 15
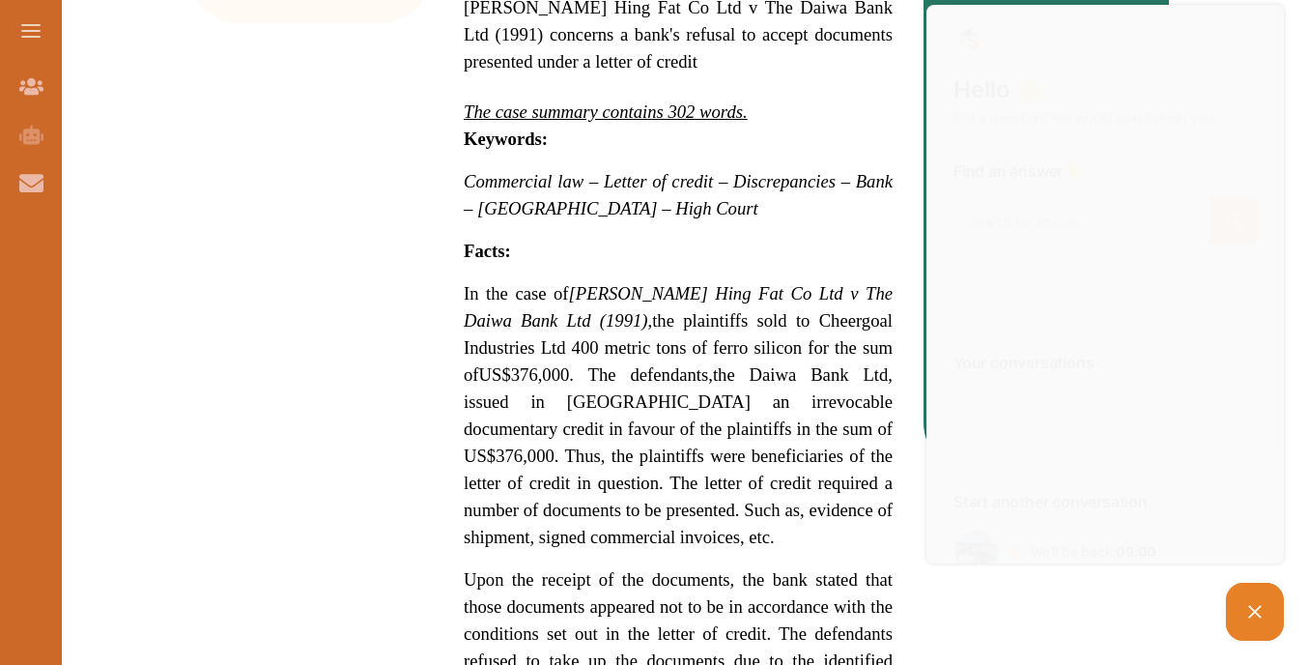
click at [853, 82] on div "Hello ✋ Got a question? We would love to help you! Find an answer 👇 Answers to …" at bounding box center [1066, 322] width 444 height 645
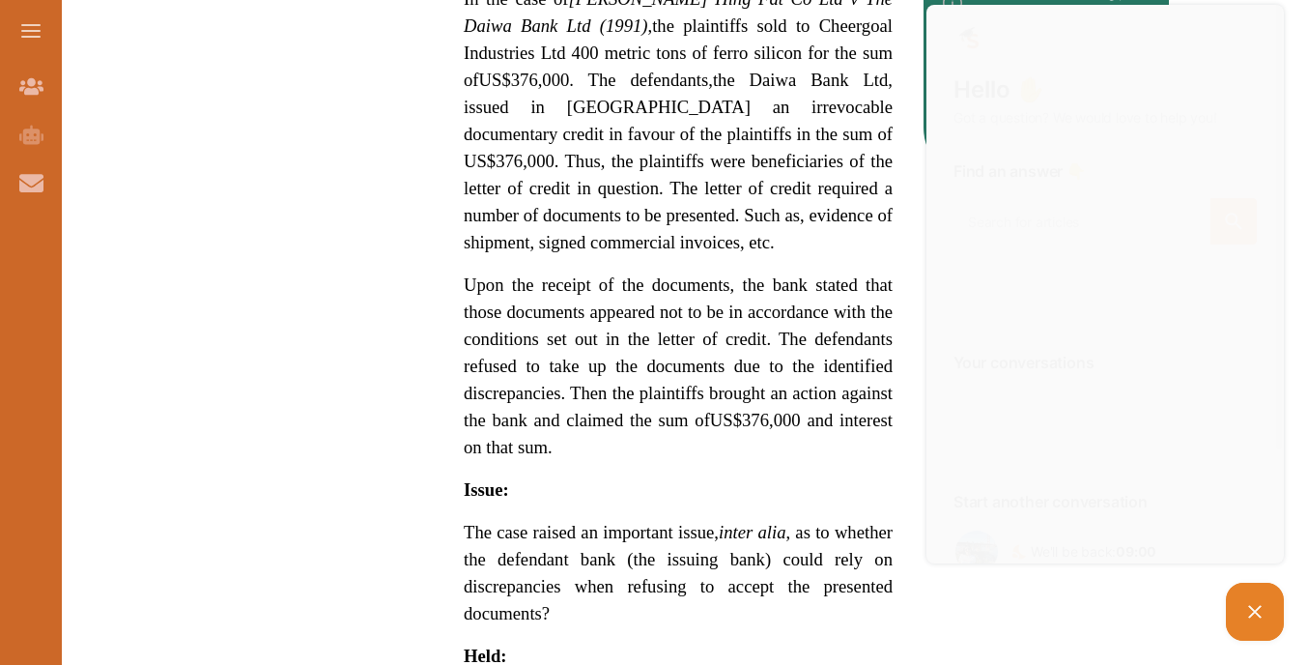
scroll to position [1159, 0]
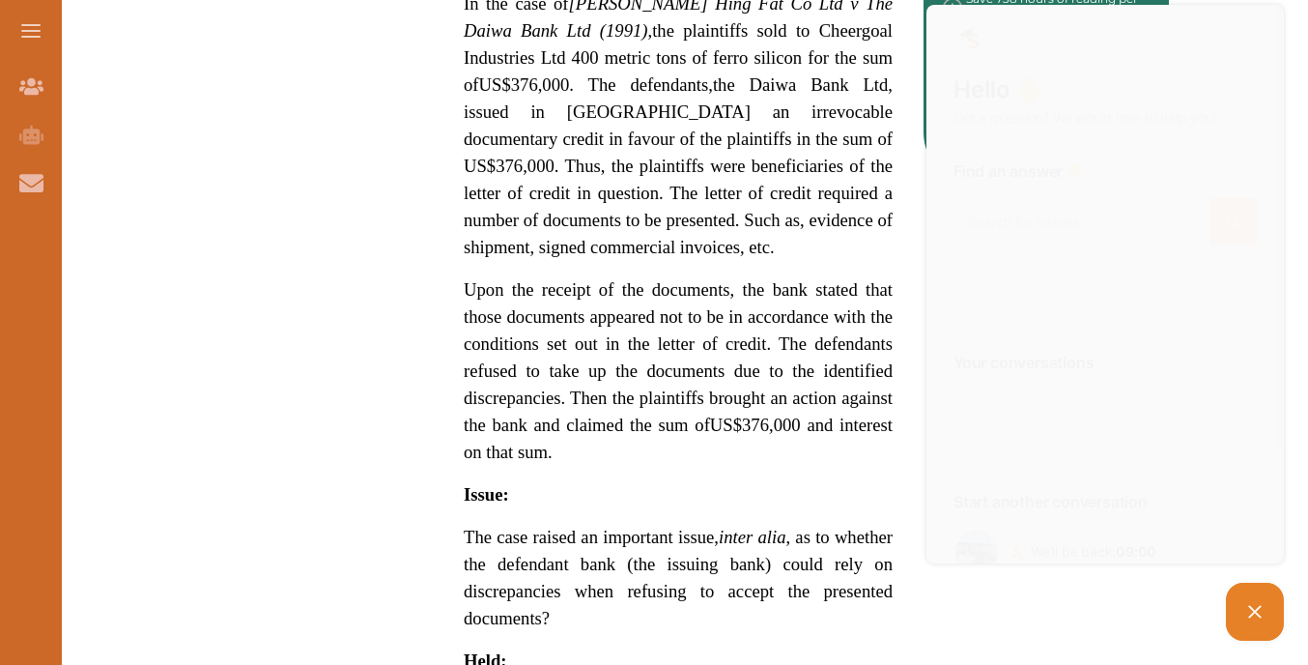
drag, startPoint x: 1240, startPoint y: 614, endPoint x: 2028, endPoint y: 599, distance: 788.5
click at [1234, 607] on picture at bounding box center [1255, 612] width 58 height 58
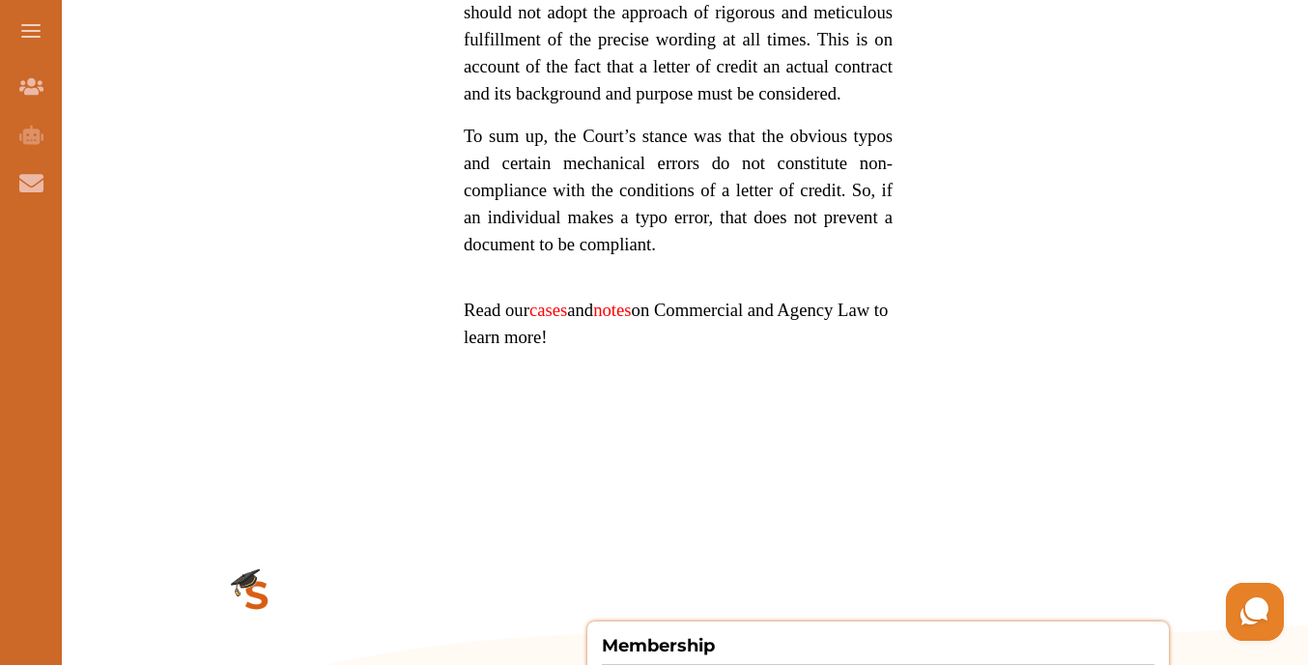
scroll to position [1945, 0]
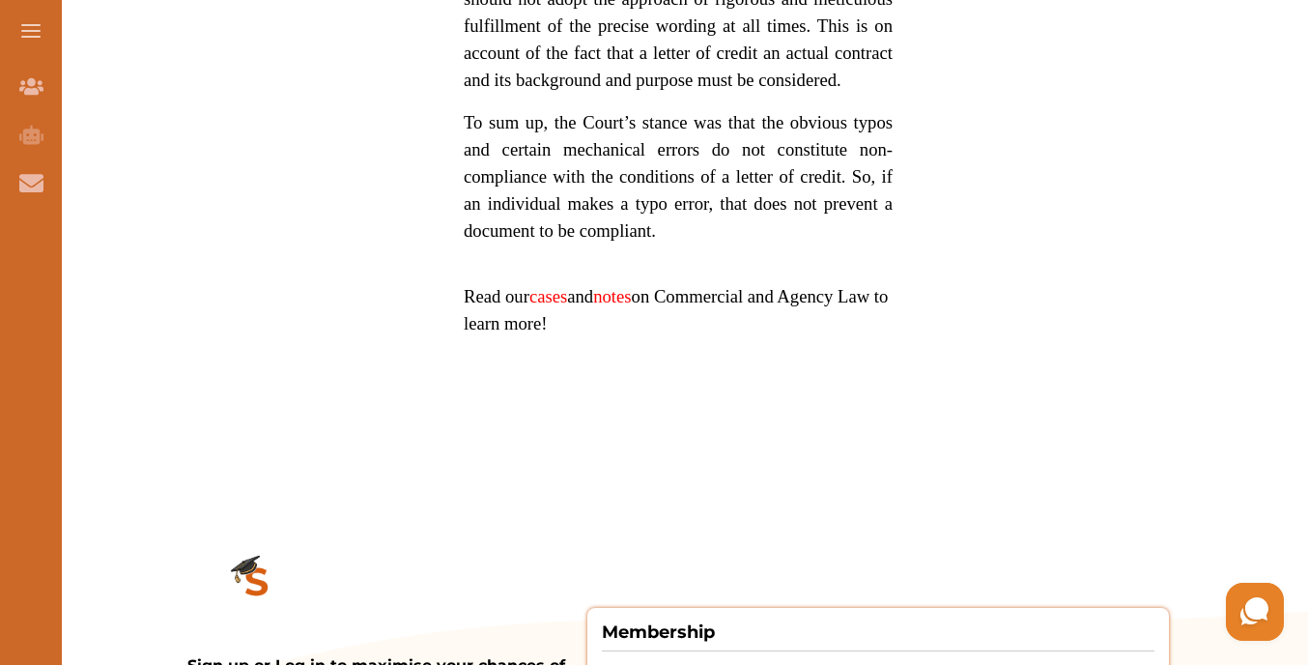
drag, startPoint x: 581, startPoint y: 230, endPoint x: 649, endPoint y: 221, distance: 69.1
click at [649, 221] on span "To sum up, the Court’s stance was that the obvious typos and certain mechanical…" at bounding box center [678, 176] width 429 height 129
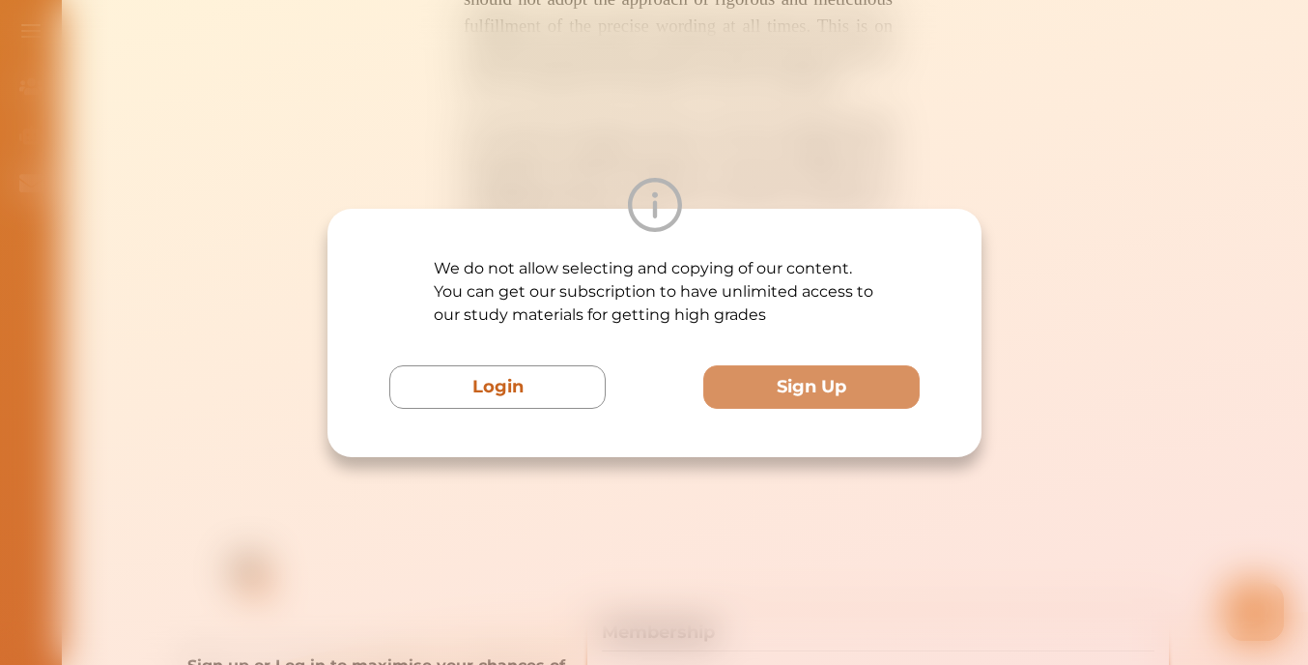
click at [780, 146] on div "We do not allow selecting and copying of our content. You can get our subscript…" at bounding box center [654, 332] width 1308 height 665
